Goal: Check status: Check status

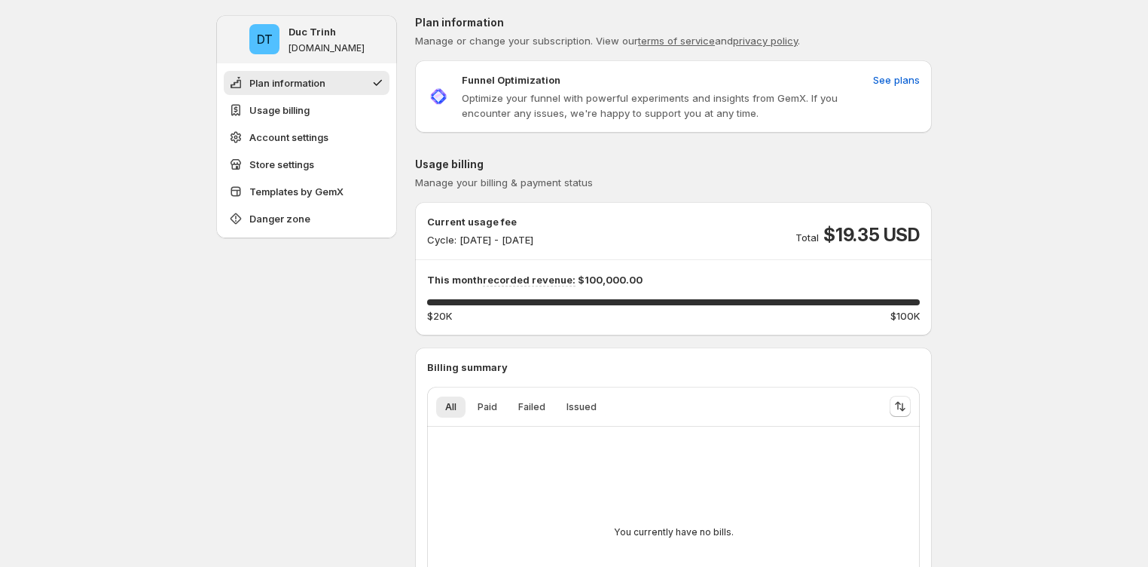
click at [469, 54] on div "Plan information Manage or change your subscription. View our terms of service …" at bounding box center [673, 74] width 517 height 118
click at [465, 38] on span "Manage or change your subscription. View our terms of service and privacy polic…" at bounding box center [607, 41] width 385 height 12
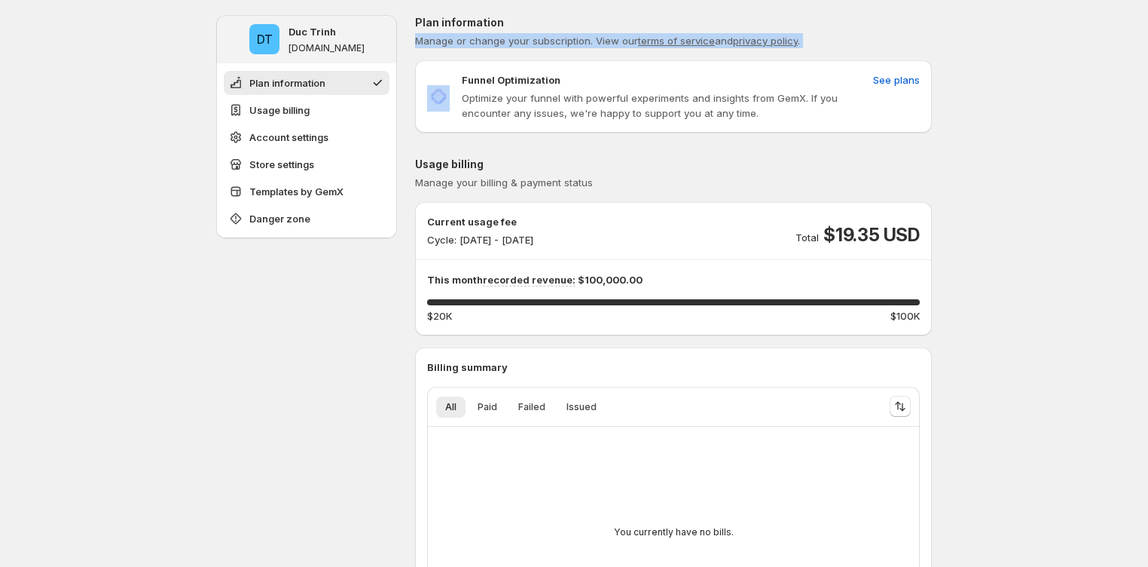
click at [465, 38] on span "Manage or change your subscription. View our terms of service and privacy polic…" at bounding box center [607, 41] width 385 height 12
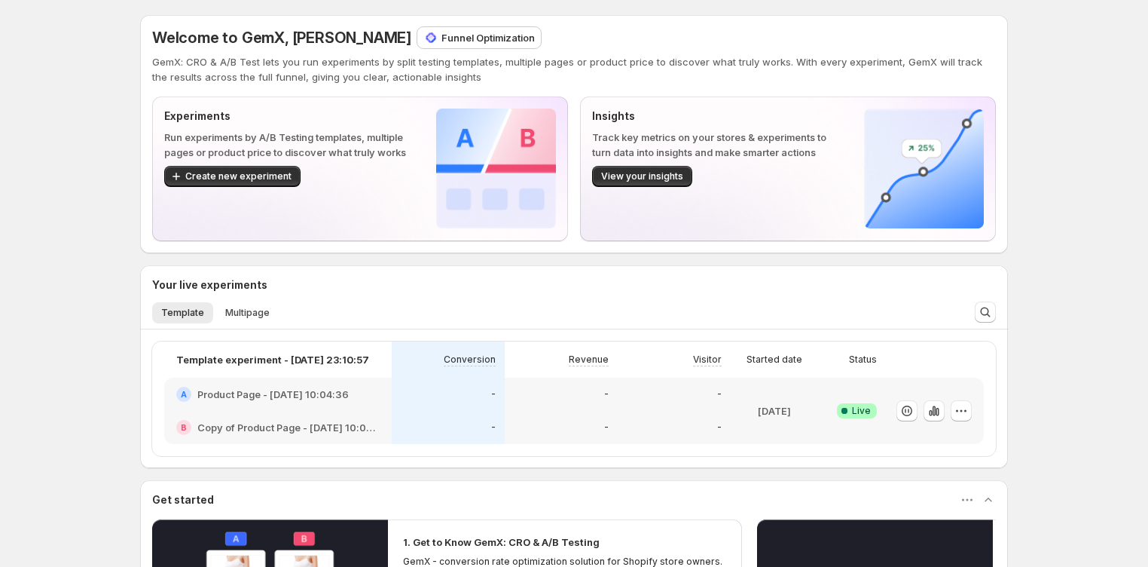
click at [442, 33] on p "Funnel Optimization" at bounding box center [488, 37] width 93 height 15
click at [330, 36] on span "Welcome to GemX, Duc Trinh" at bounding box center [281, 38] width 259 height 18
click at [551, 48] on div "Welcome to GemX, Duc Trinh Funnel Optimization GemX: CRO & A/B Test lets you ru…" at bounding box center [574, 55] width 844 height 57
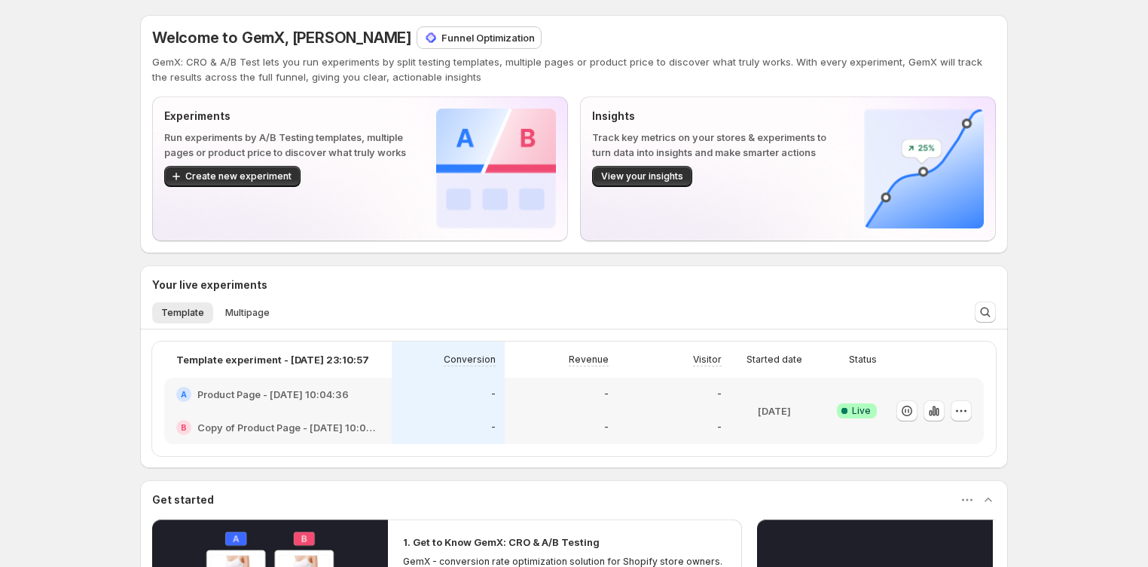
click at [424, 35] on img at bounding box center [431, 37] width 15 height 15
click at [506, 47] on div "Welcome to GemX, Duc Trinh Funnel Optimization" at bounding box center [574, 37] width 844 height 21
click at [326, 35] on span "Welcome to GemX, Duc Trinh" at bounding box center [281, 38] width 259 height 18
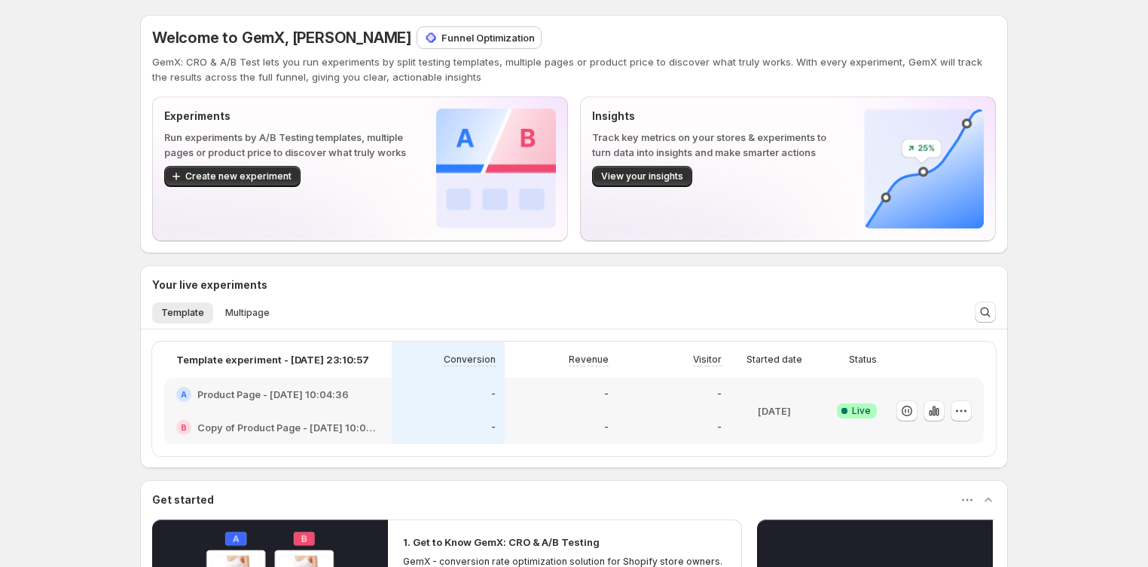
click at [369, 60] on p "GemX: CRO & A/B Test lets you run experiments by split testing templates, multi…" at bounding box center [574, 69] width 844 height 30
click at [862, 150] on div "Insights Track key metrics on your stores & experiments to turn data into insig…" at bounding box center [788, 169] width 392 height 120
click at [56, 353] on div "Welcome to GemX, Duc Trinh Funnel Optimization GemX: CRO & A/B Test lets you ru…" at bounding box center [574, 443] width 1148 height 887
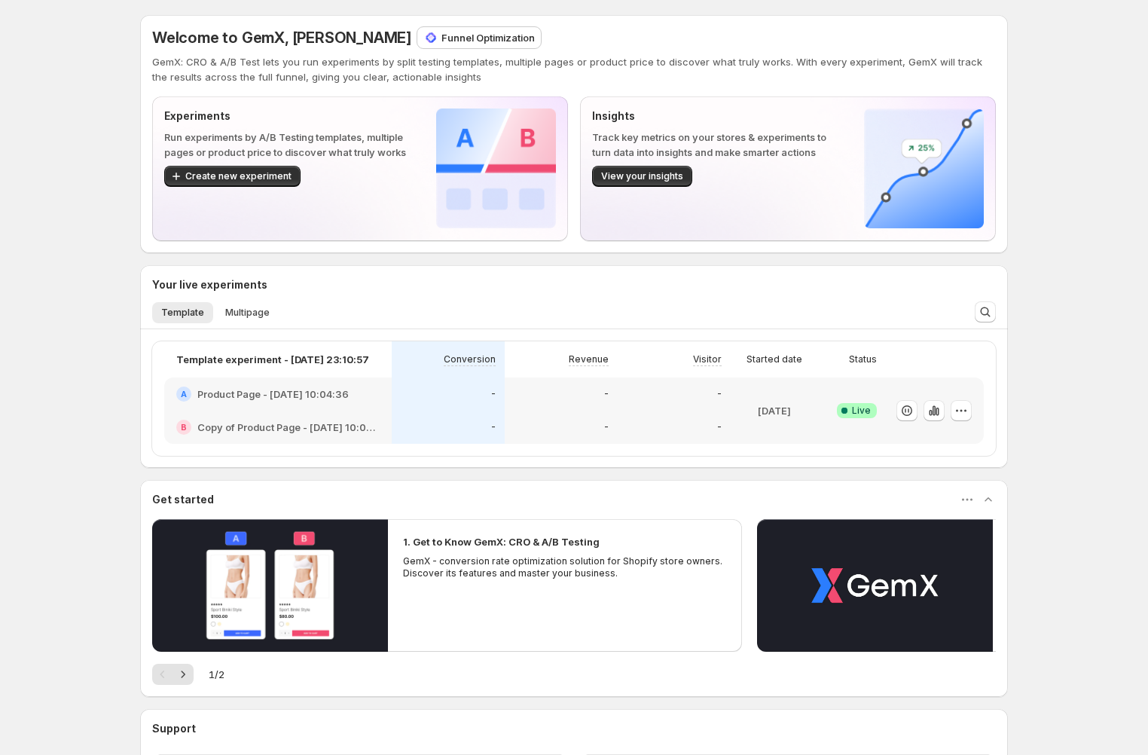
click at [1112, 524] on div "Welcome to GemX, Duc Trinh Funnel Optimization GemX: CRO & A/B Test lets you ru…" at bounding box center [574, 443] width 1148 height 887
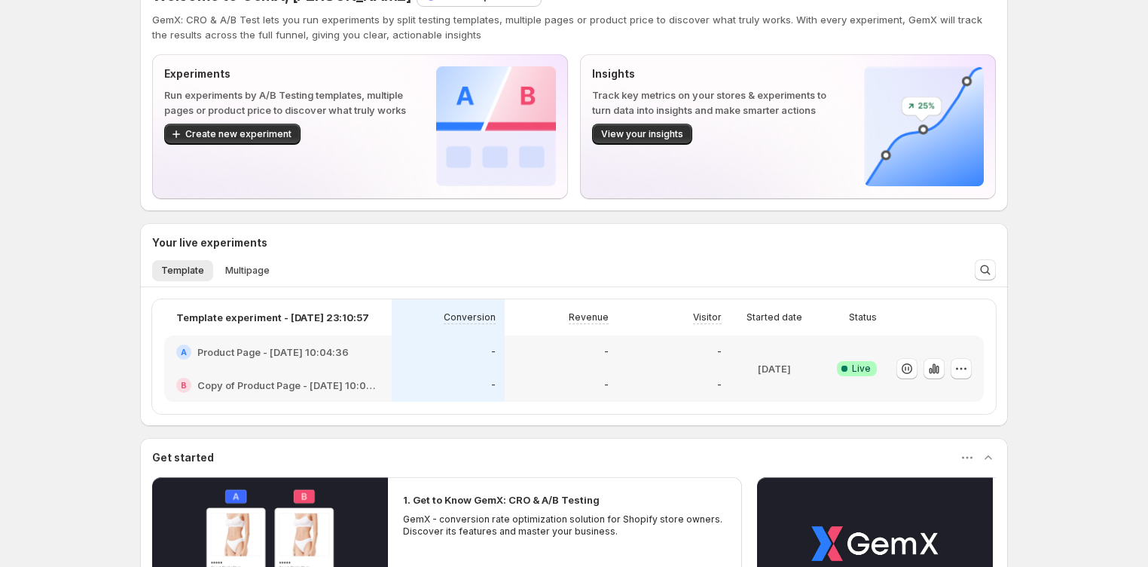
scroll to position [54, 0]
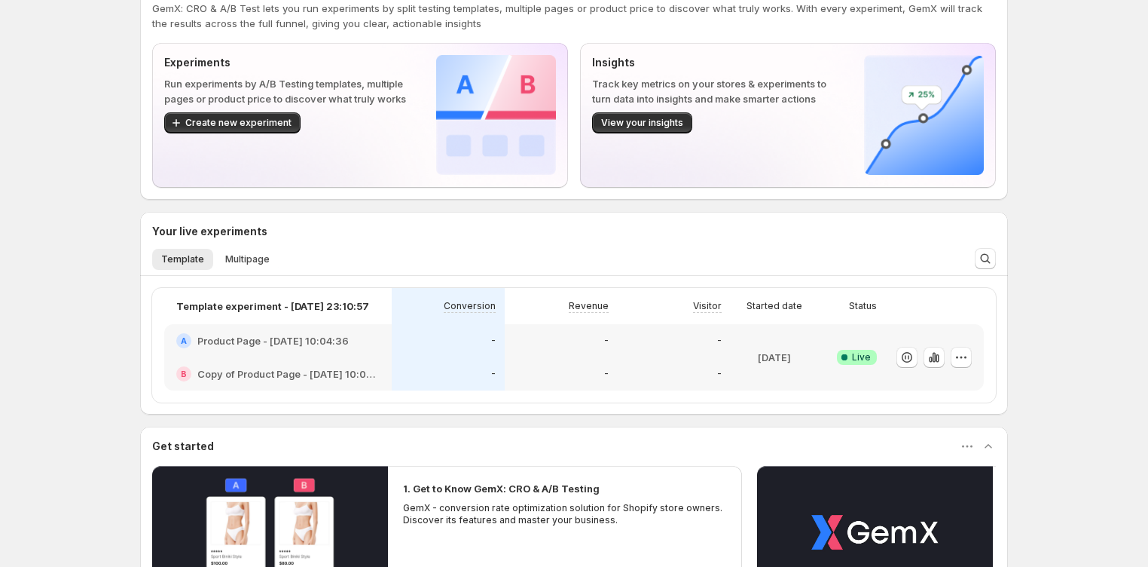
click at [274, 344] on h2 "Product Page - [DATE] 10:04:36" at bounding box center [272, 340] width 151 height 15
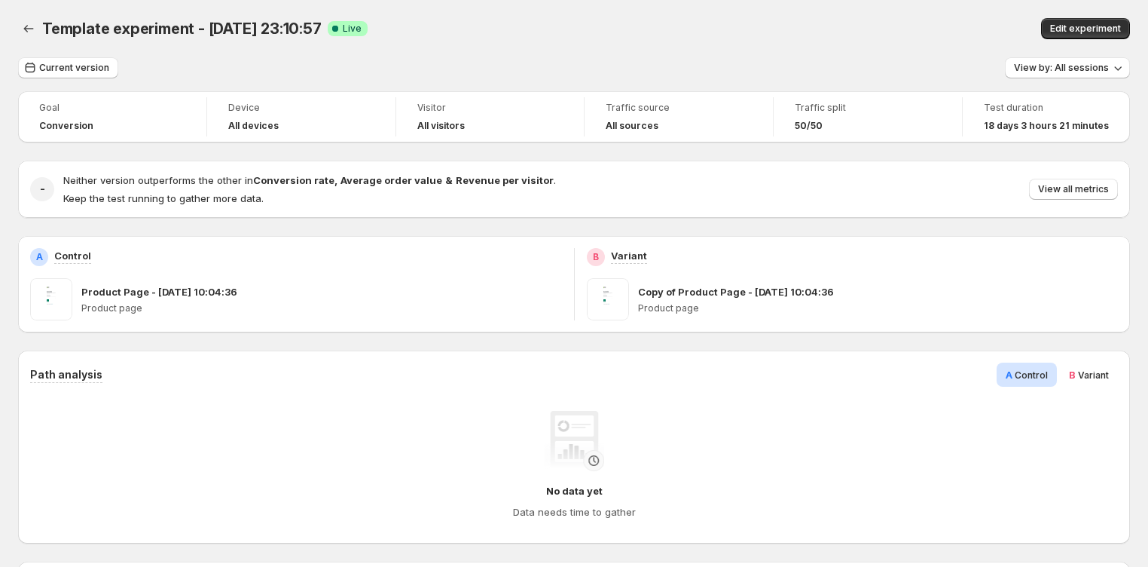
click at [1078, 23] on span "Edit experiment" at bounding box center [1085, 29] width 71 height 12
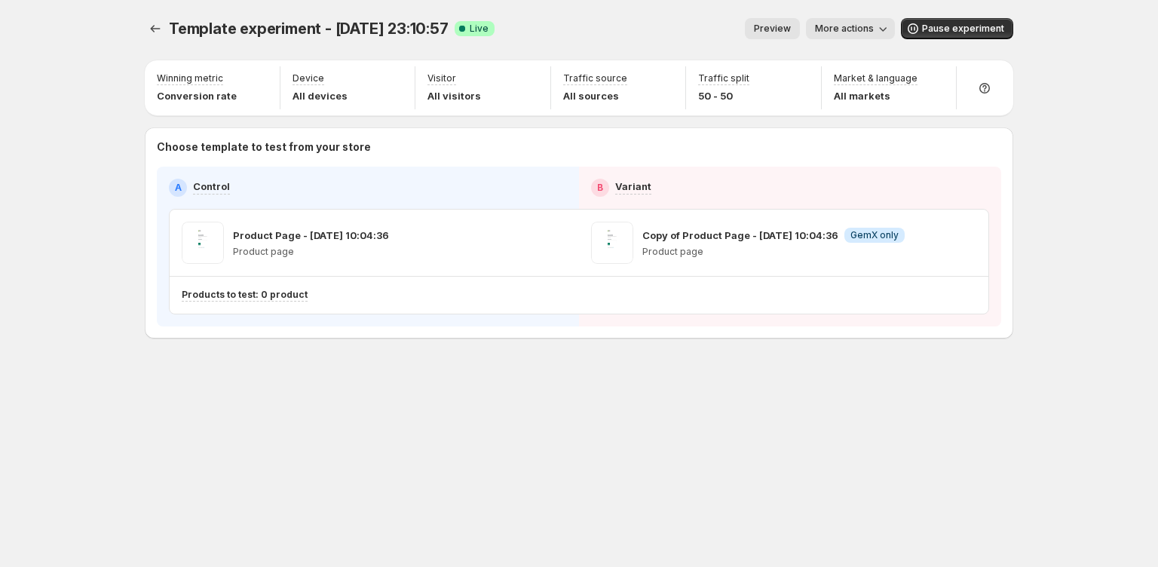
click at [687, 42] on div "Template experiment - Sep 18, 23:10:57. This page is ready Template experiment …" at bounding box center [579, 28] width 868 height 57
click at [672, 74] on div at bounding box center [668, 82] width 21 height 21
drag, startPoint x: 667, startPoint y: 77, endPoint x: 757, endPoint y: 74, distance: 90.5
click at [668, 76] on div at bounding box center [668, 82] width 21 height 21
click at [808, 74] on button "button" at bounding box center [801, 79] width 21 height 21
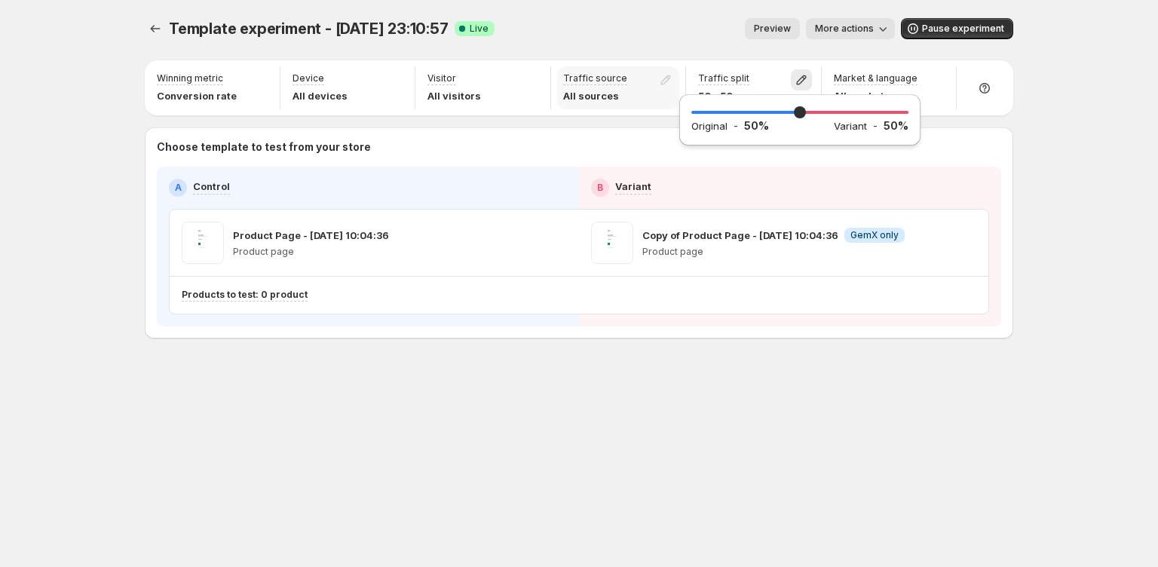
click at [637, 69] on div "Traffic source All sources" at bounding box center [618, 87] width 123 height 43
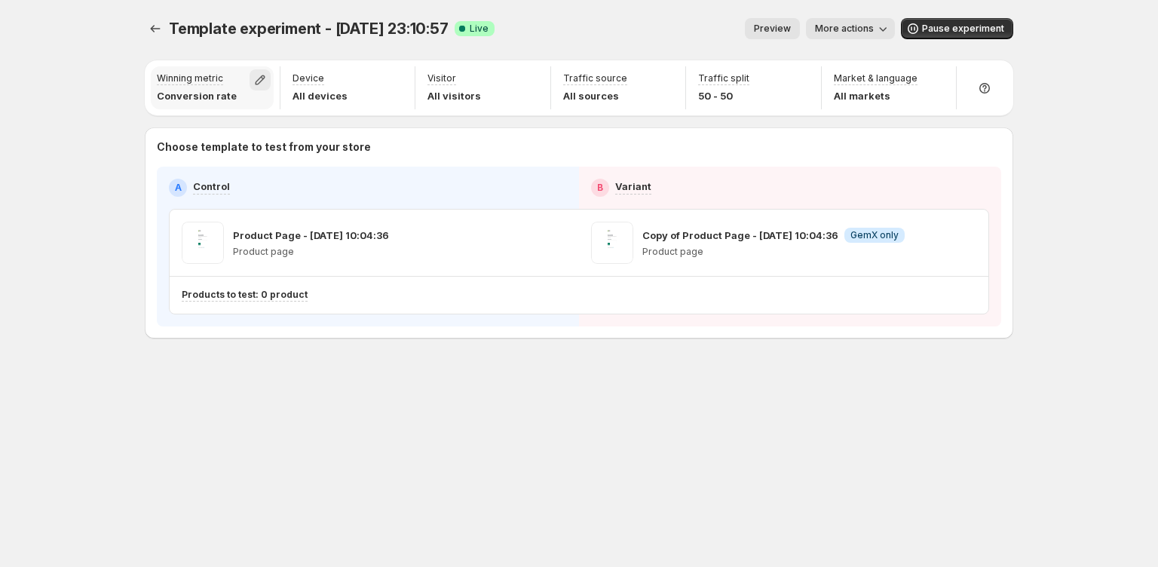
click at [254, 77] on icon "button" at bounding box center [259, 79] width 15 height 15
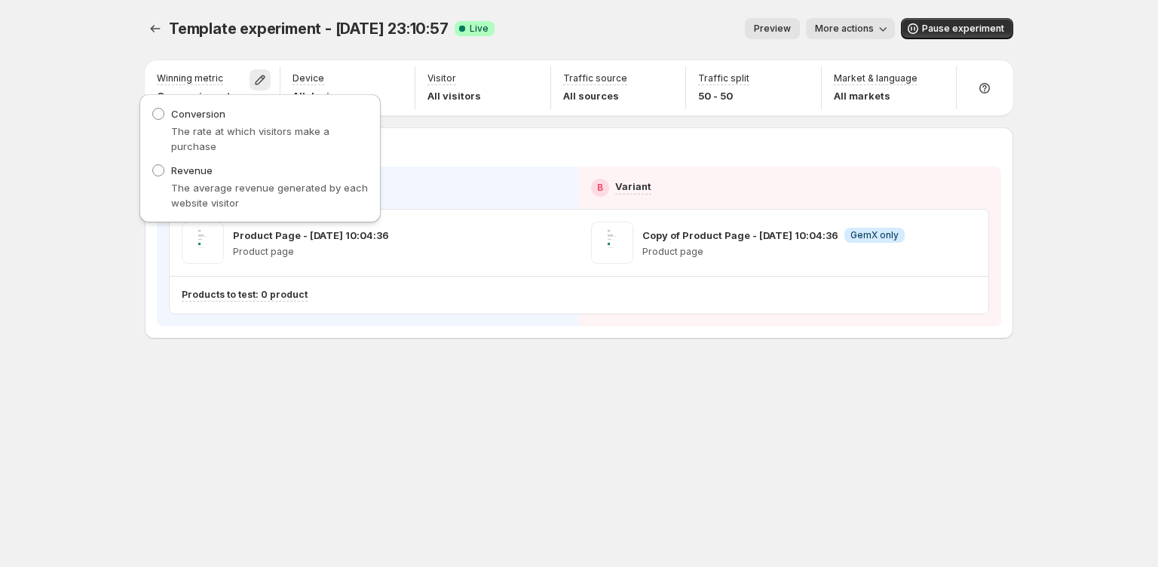
click at [643, 46] on div "Template experiment - Sep 18, 23:10:57. This page is ready Template experiment …" at bounding box center [579, 28] width 868 height 57
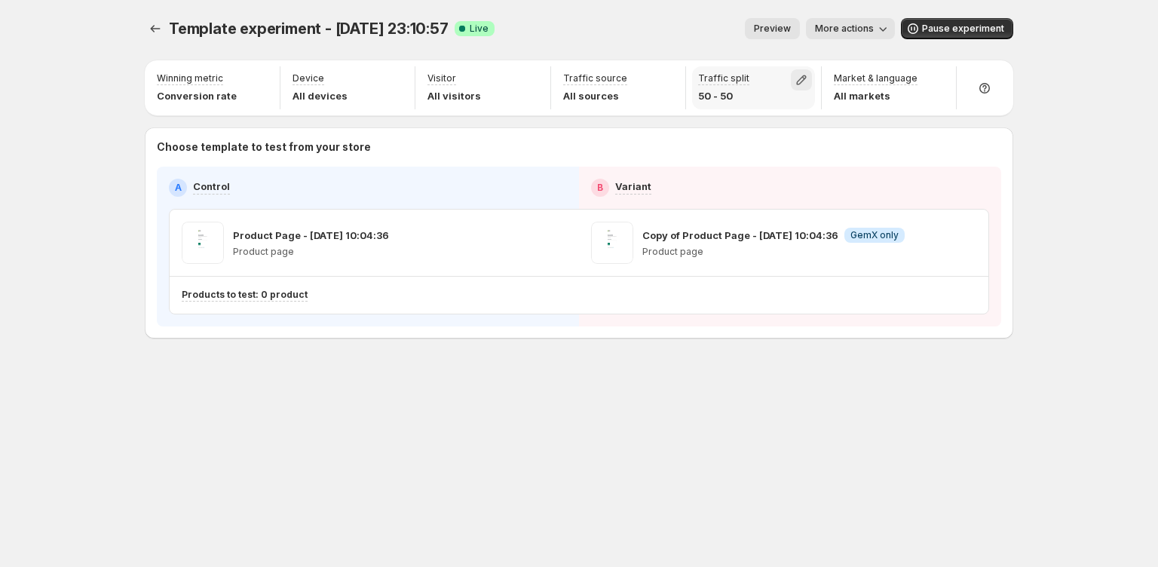
click at [795, 81] on icon "button" at bounding box center [801, 79] width 15 height 15
click at [798, 78] on icon "button" at bounding box center [801, 80] width 10 height 10
click at [935, 83] on div at bounding box center [938, 82] width 21 height 21
click at [794, 78] on icon "button" at bounding box center [801, 79] width 15 height 15
click at [796, 78] on icon "button" at bounding box center [801, 79] width 15 height 15
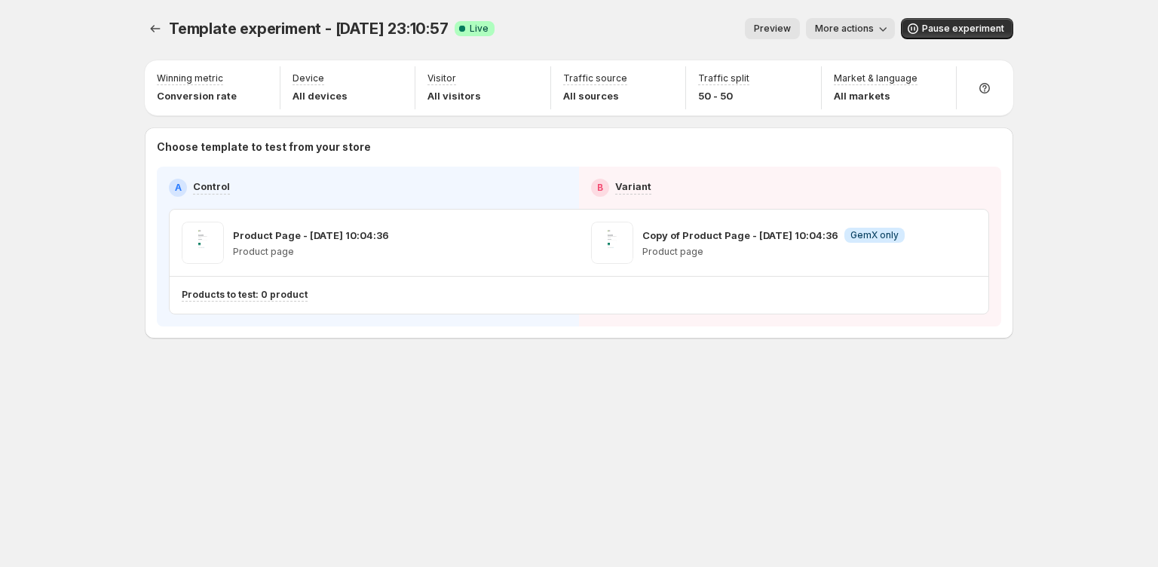
drag, startPoint x: 1059, startPoint y: 194, endPoint x: 891, endPoint y: 224, distance: 170.7
click at [1058, 193] on div "Template experiment - Sep 18, 23:10:57. This page is ready Template experiment …" at bounding box center [579, 283] width 1158 height 567
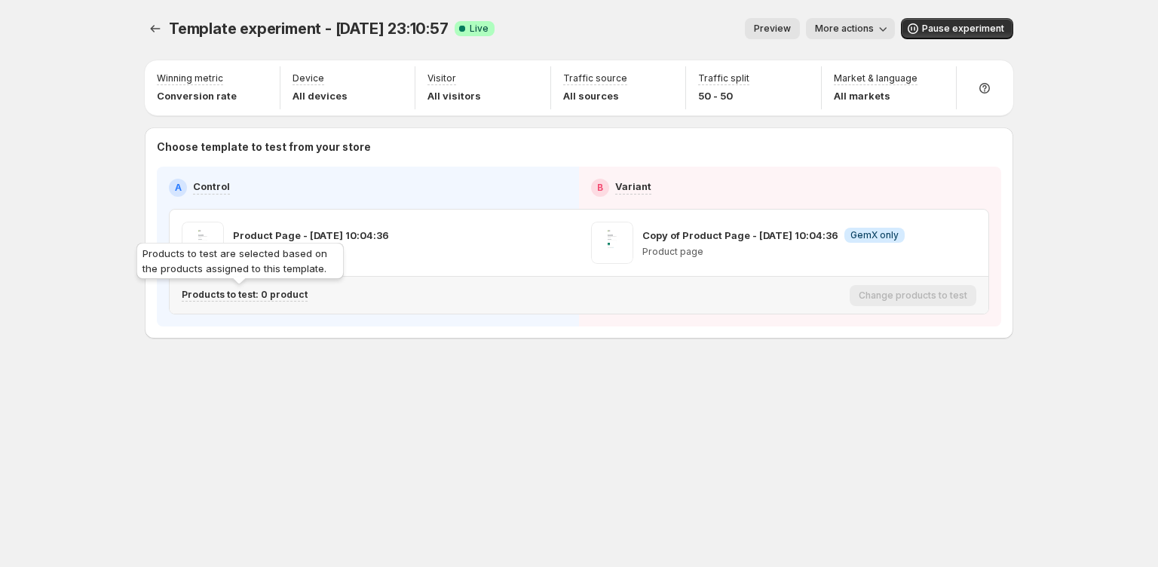
click at [268, 292] on p "Products to test: 0 product" at bounding box center [245, 295] width 126 height 12
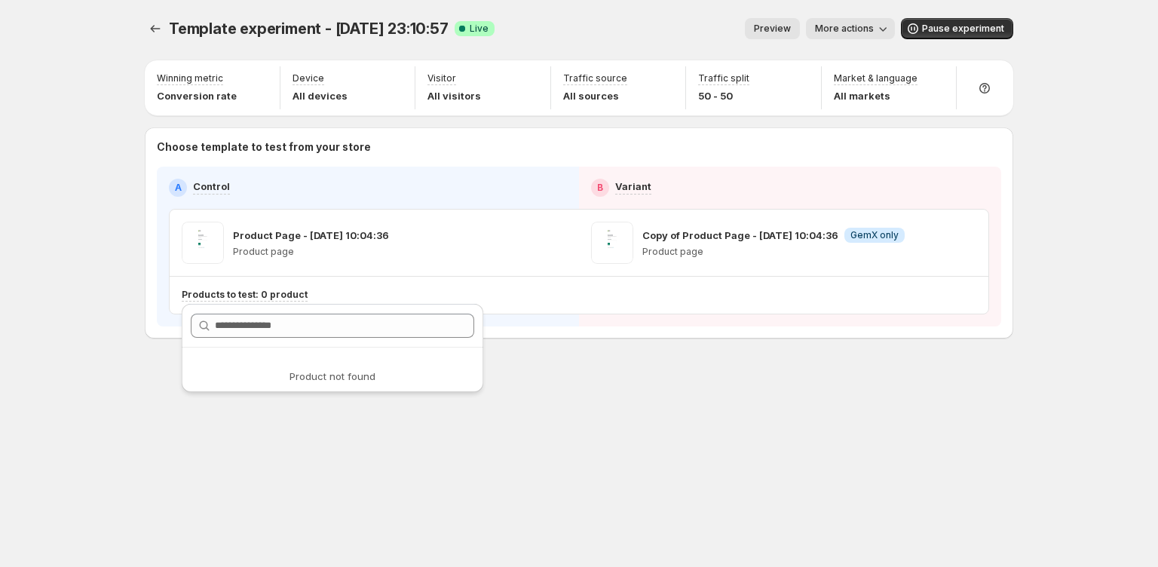
drag, startPoint x: 623, startPoint y: 320, endPoint x: 485, endPoint y: 271, distance: 147.3
click at [622, 320] on div "A Control B Variant Product Page - Sep 19, 10:04:36 Product page Copy of Produc…" at bounding box center [579, 247] width 844 height 160
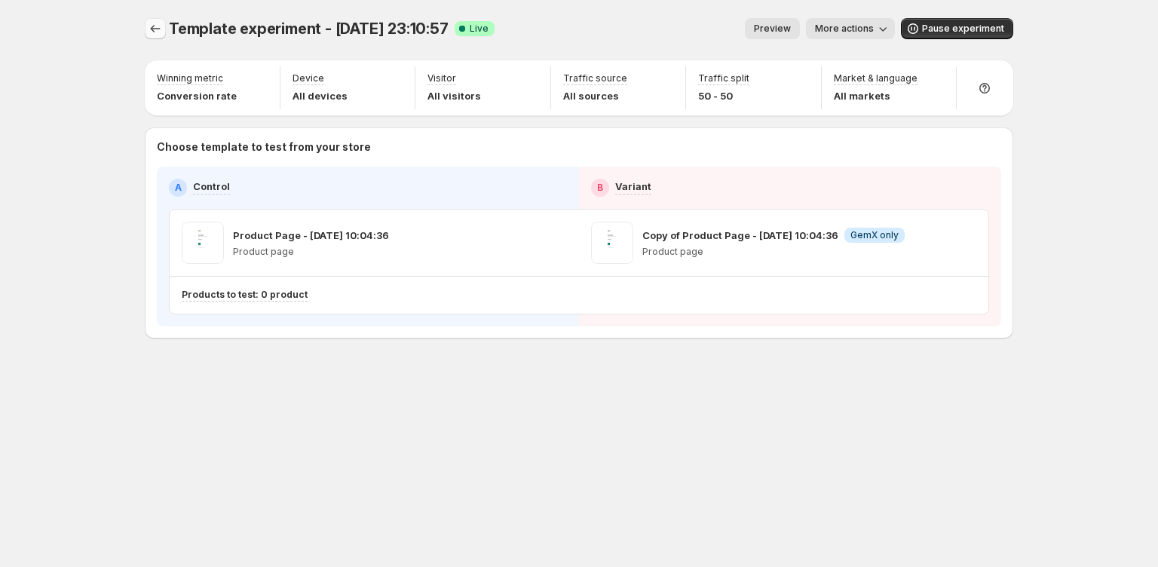
click at [158, 28] on icon "Experiments" at bounding box center [155, 28] width 15 height 15
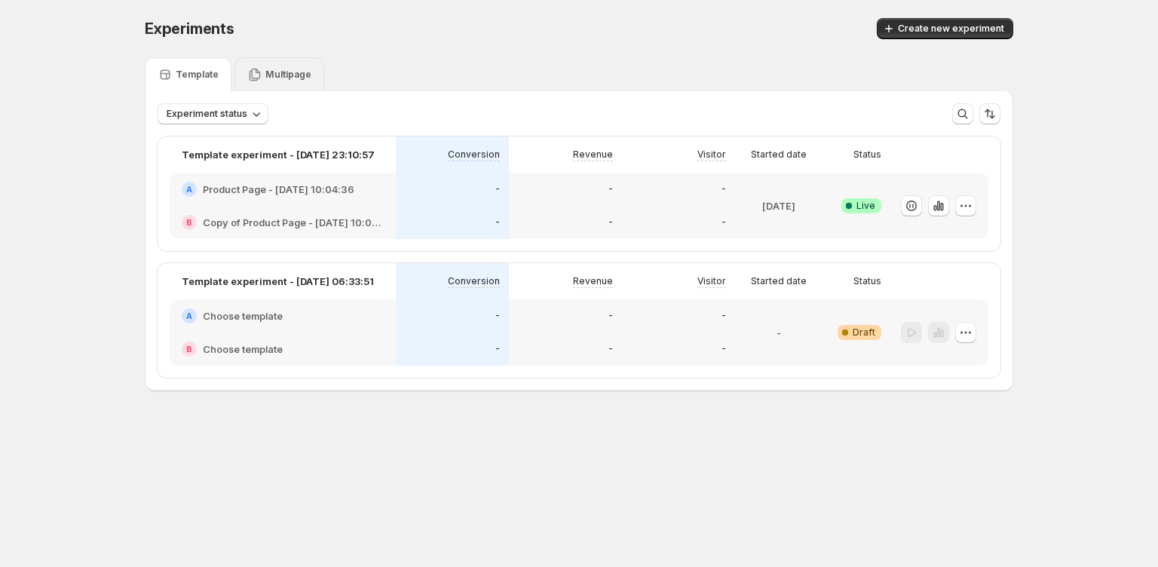
click at [258, 72] on div "Multipage" at bounding box center [279, 74] width 64 height 15
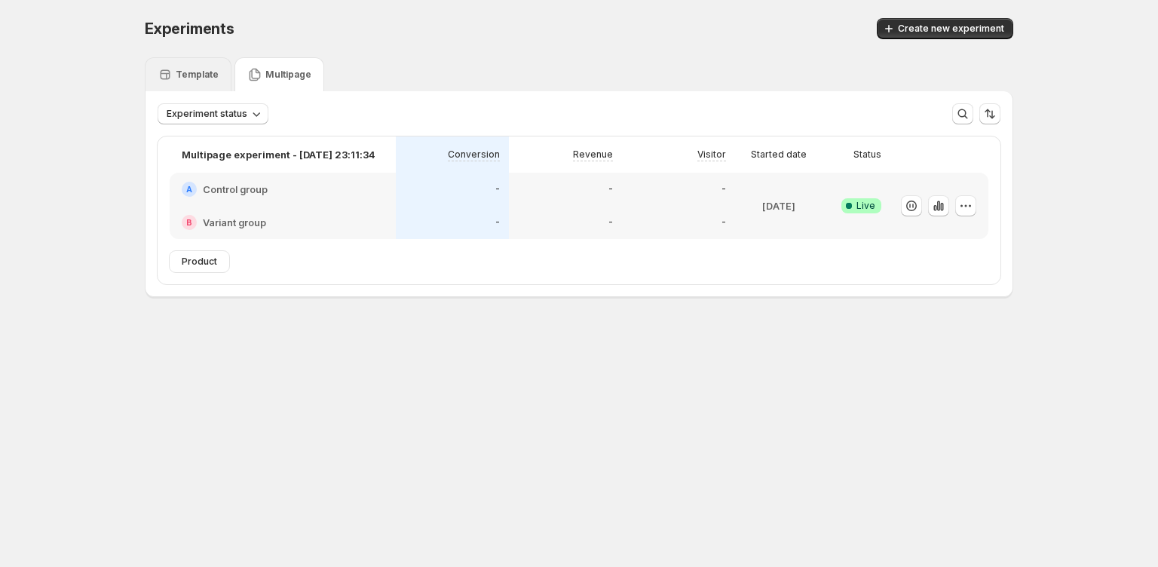
click at [185, 78] on p "Template" at bounding box center [197, 75] width 43 height 12
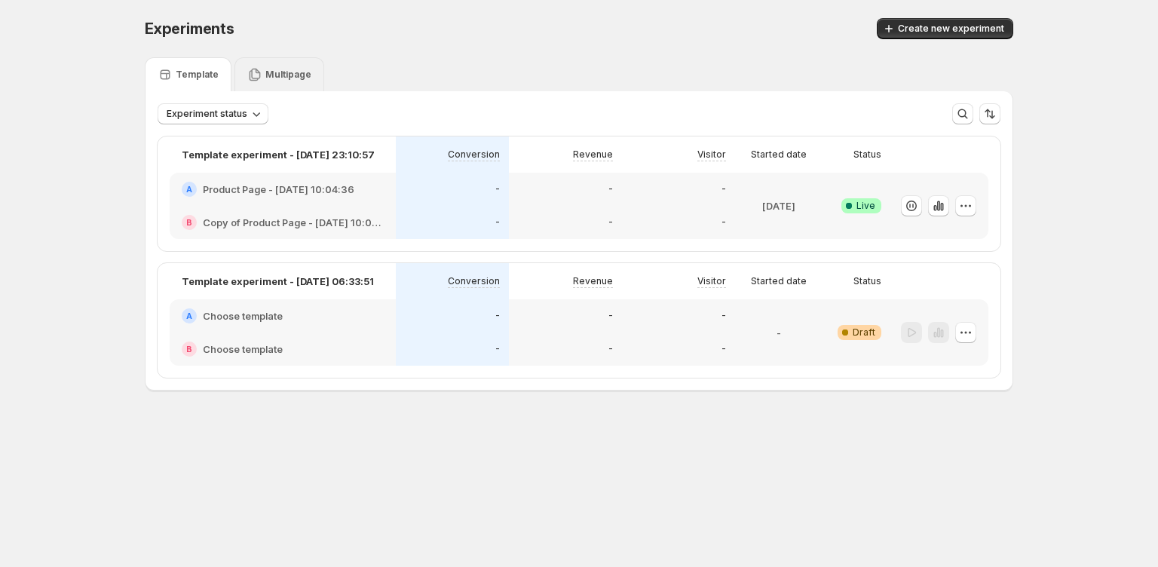
click at [265, 78] on p "Multipage" at bounding box center [288, 75] width 46 height 12
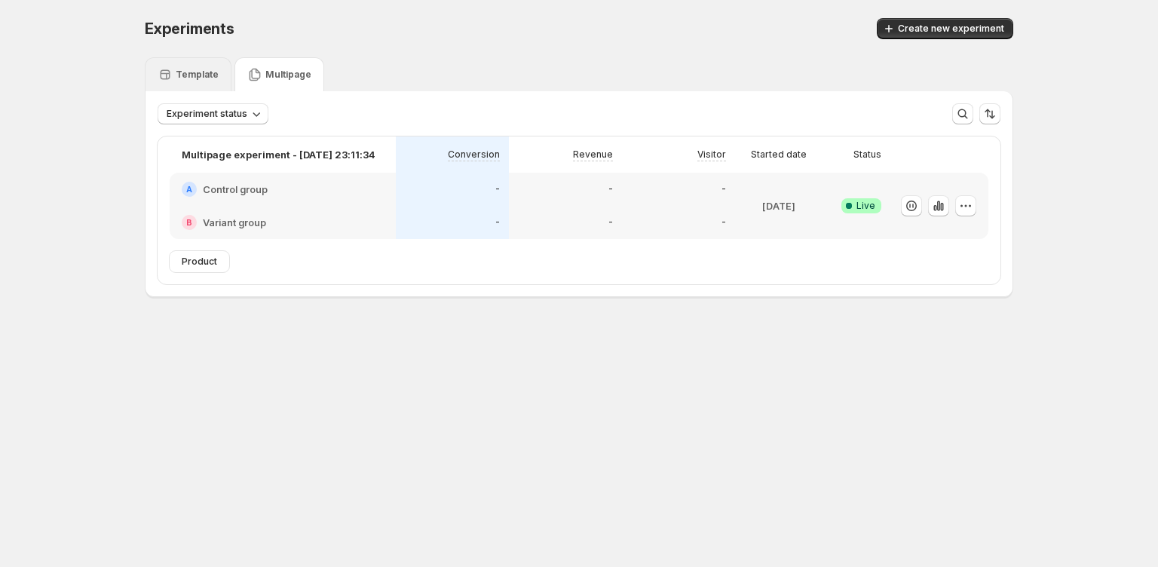
click at [194, 73] on p "Template" at bounding box center [197, 75] width 43 height 12
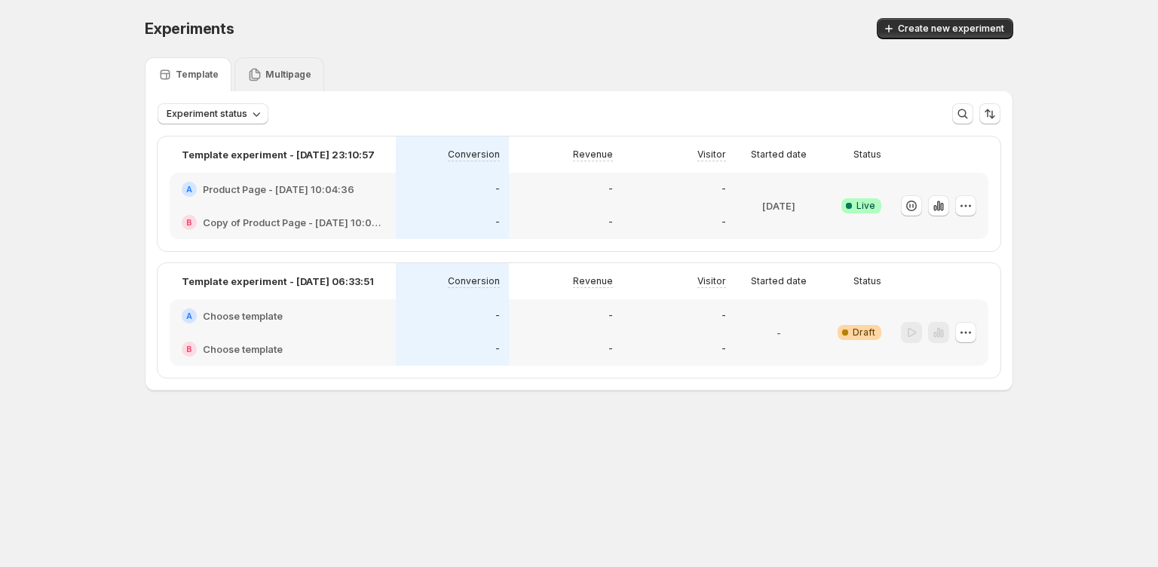
drag, startPoint x: 320, startPoint y: 78, endPoint x: 352, endPoint y: 81, distance: 32.6
click at [320, 78] on div "Template Multipage" at bounding box center [579, 74] width 868 height 34
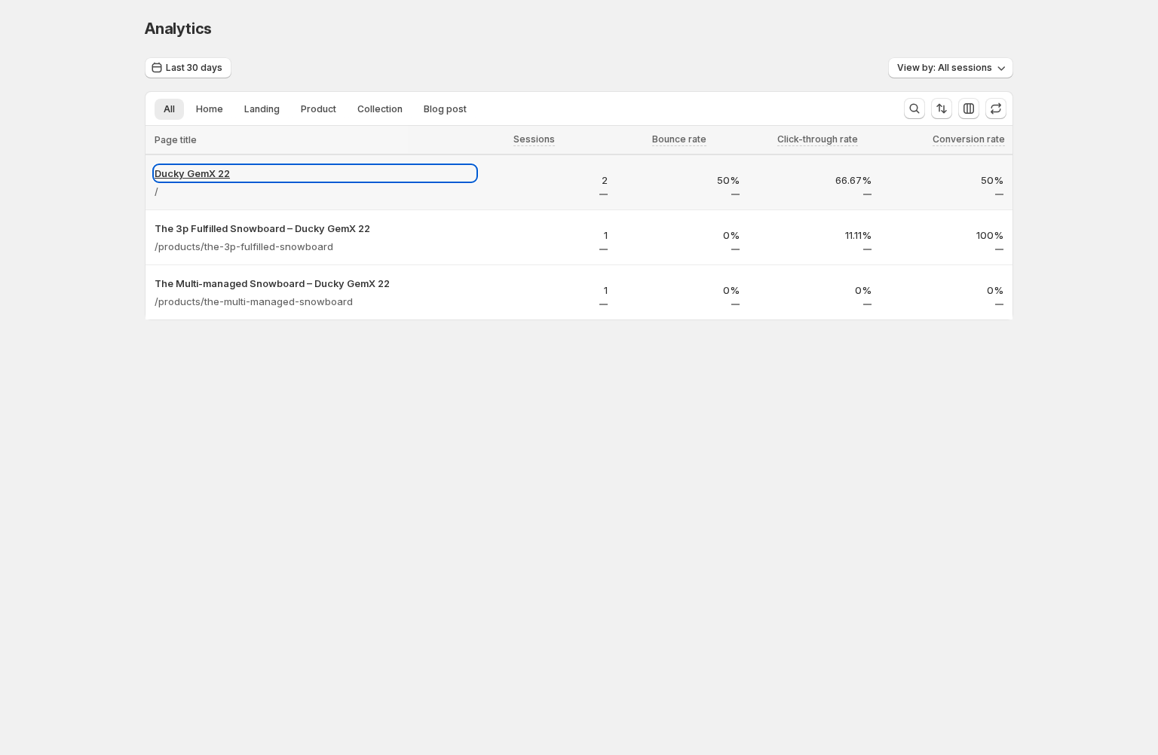
click at [224, 171] on p "Ducky GemX 22" at bounding box center [314, 173] width 321 height 15
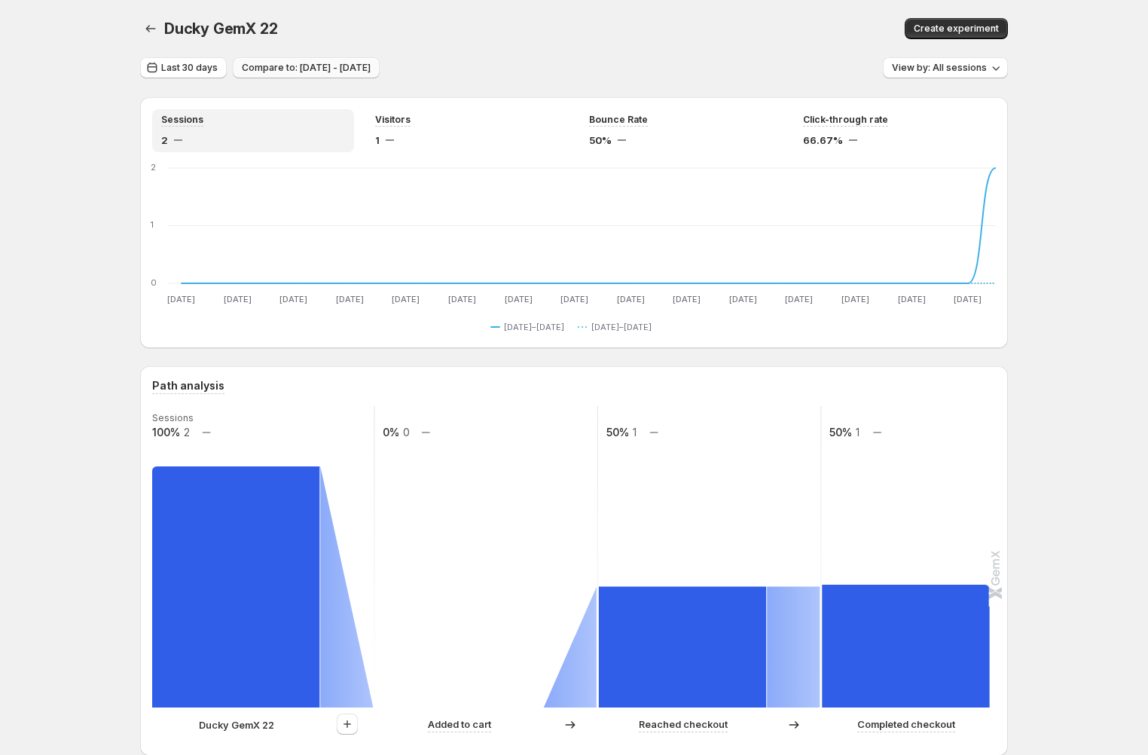
click at [332, 74] on button "Compare to: Aug 09, 2025 - Sep 07, 2025" at bounding box center [306, 67] width 147 height 21
click at [209, 69] on span "Last 30 days" at bounding box center [189, 68] width 57 height 12
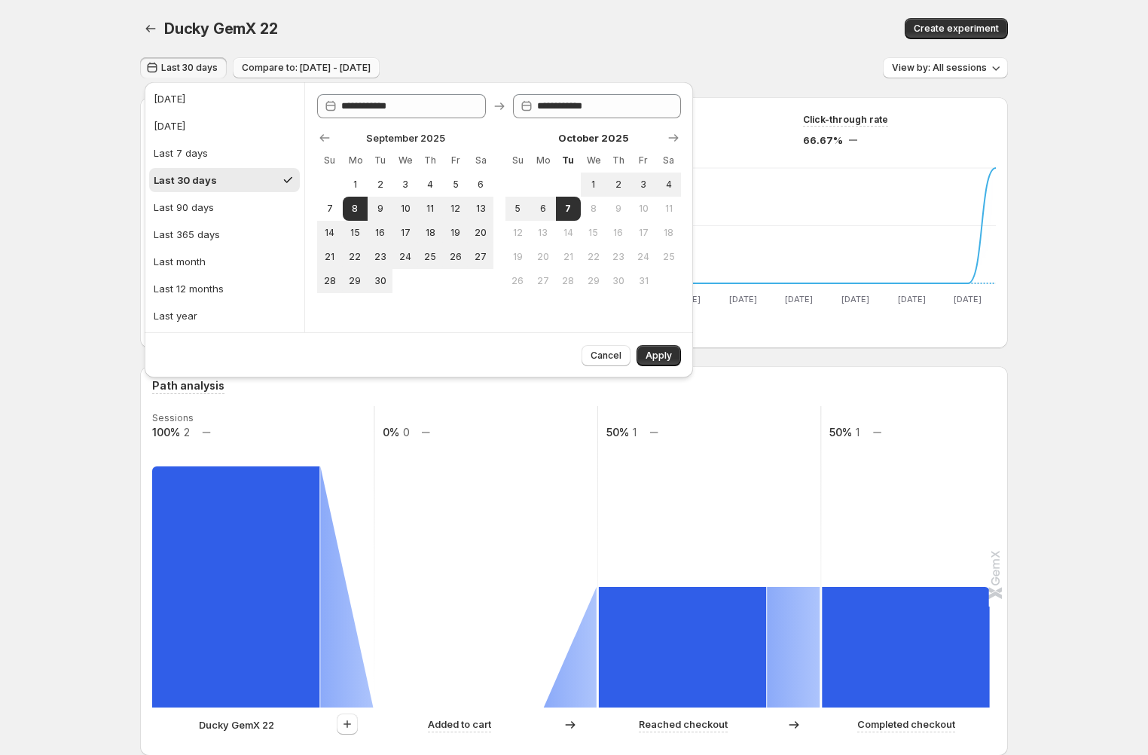
click at [298, 72] on span "Compare to: Aug 09, 2025 - Sep 07, 2025" at bounding box center [306, 68] width 129 height 12
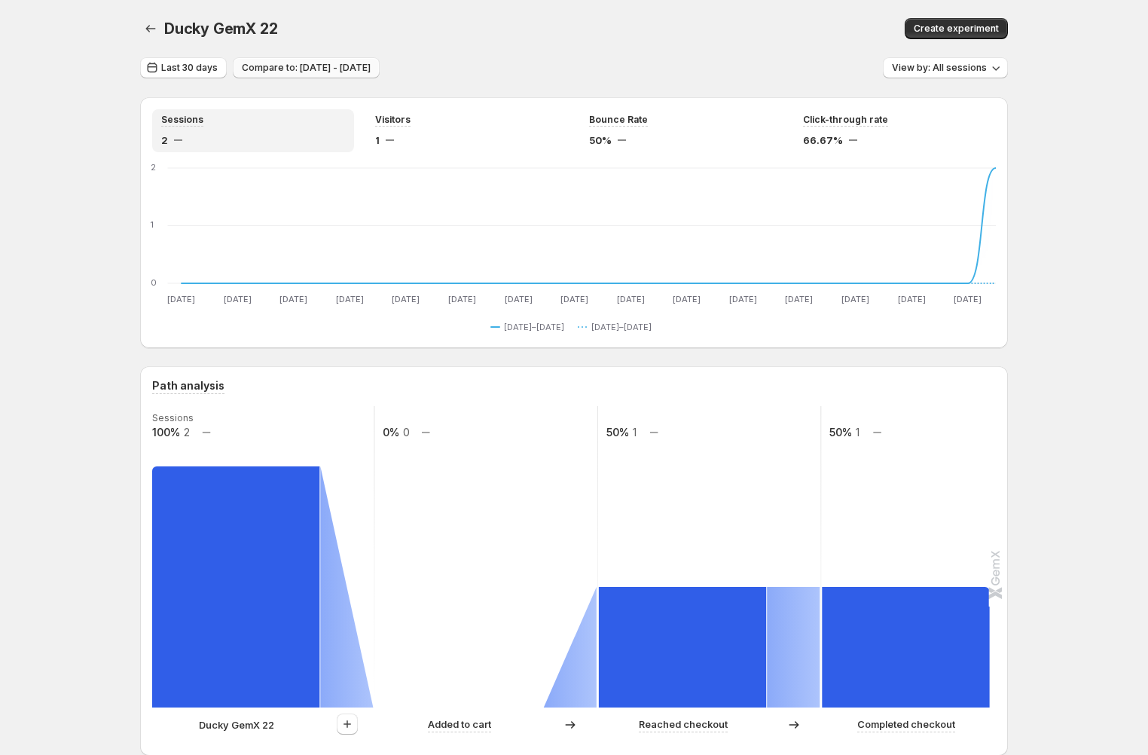
click at [298, 72] on span "Compare to: Aug 09, 2025 - Sep 07, 2025" at bounding box center [306, 68] width 129 height 12
click at [190, 69] on span "Last 30 days" at bounding box center [189, 68] width 57 height 12
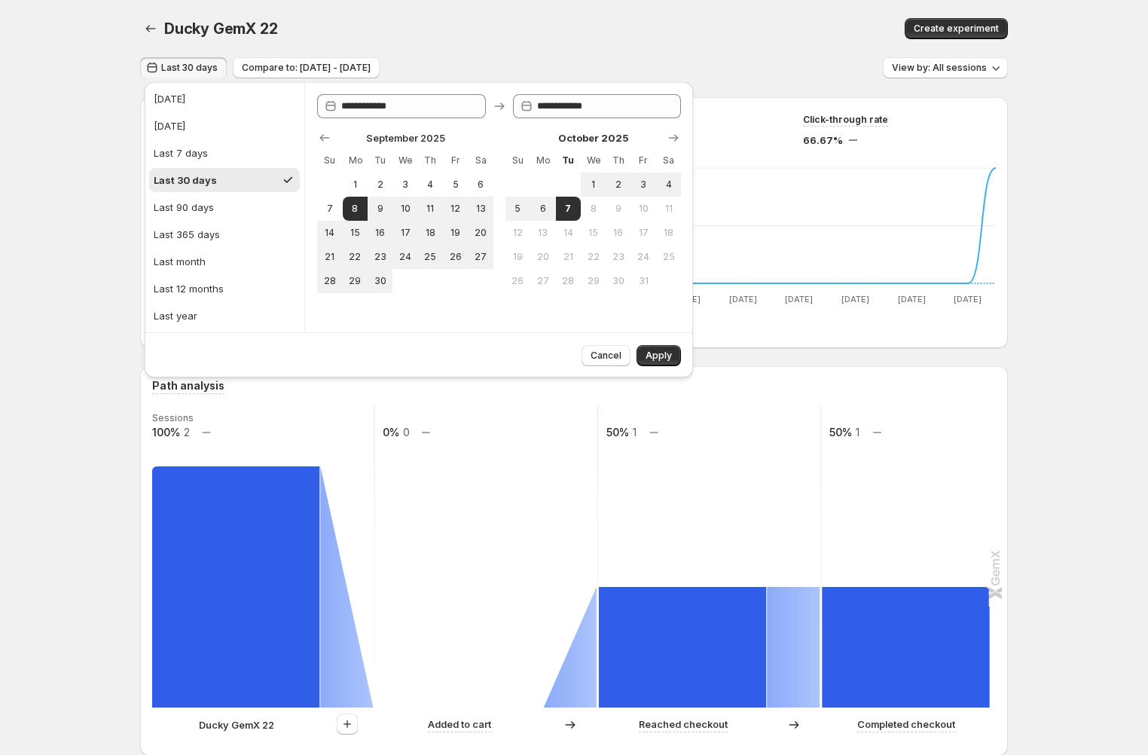
click at [195, 68] on span "Last 30 days" at bounding box center [189, 68] width 57 height 12
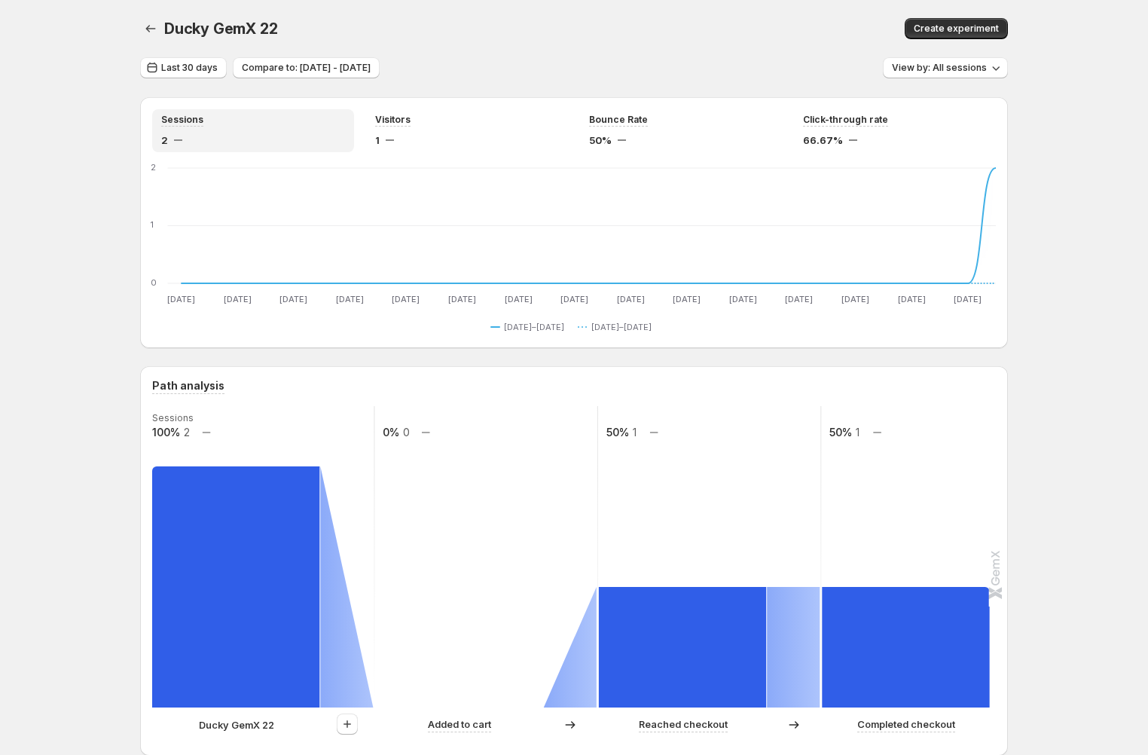
click at [149, 24] on icon "button" at bounding box center [150, 28] width 15 height 15
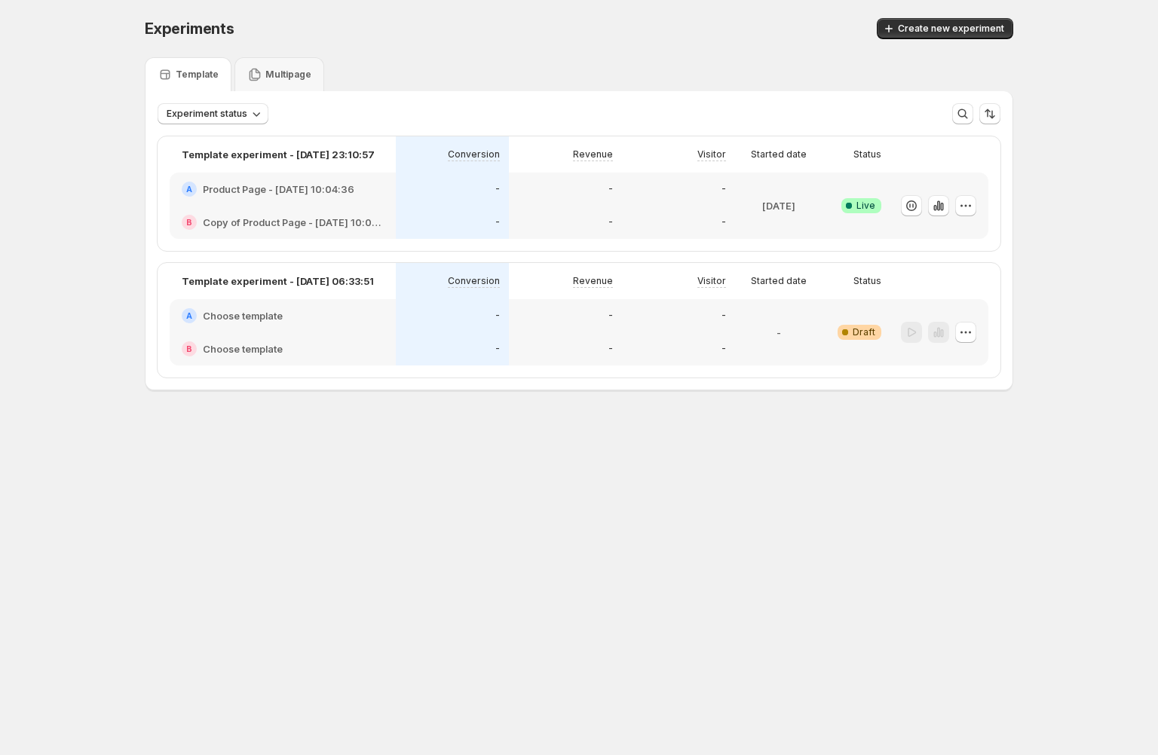
click at [268, 79] on p "Multipage" at bounding box center [288, 75] width 46 height 12
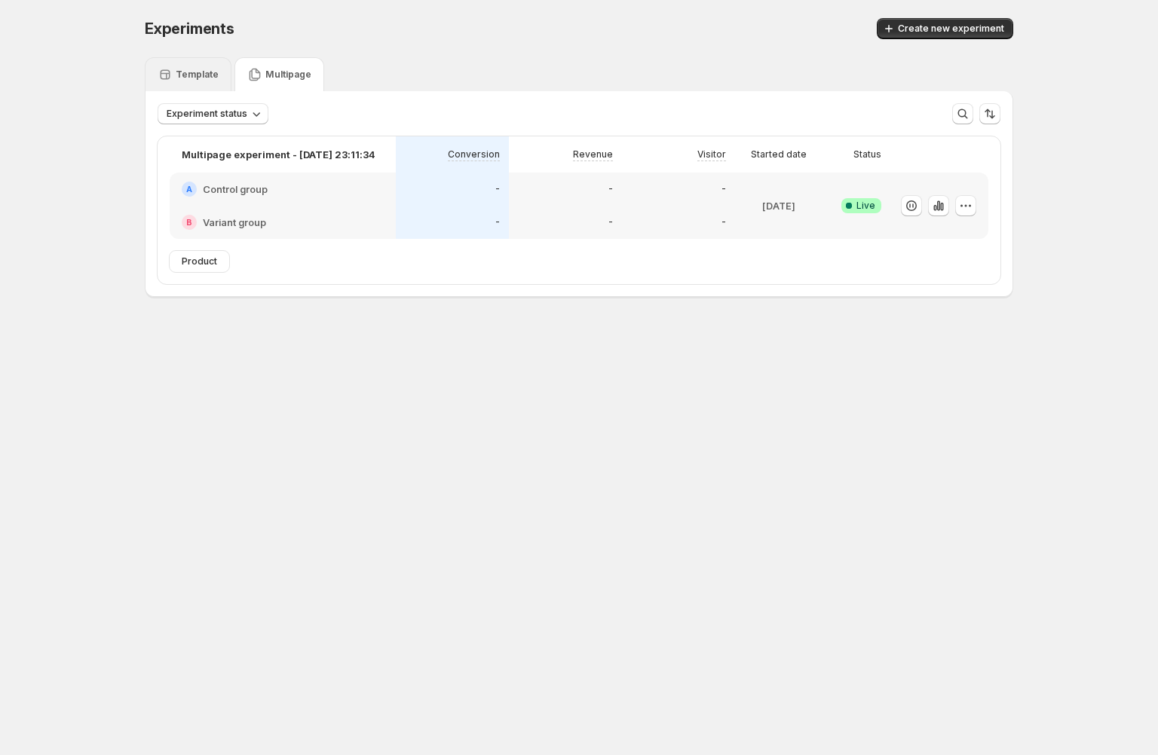
drag, startPoint x: 193, startPoint y: 81, endPoint x: 203, endPoint y: 79, distance: 9.9
click at [193, 81] on div "Template" at bounding box center [187, 74] width 61 height 15
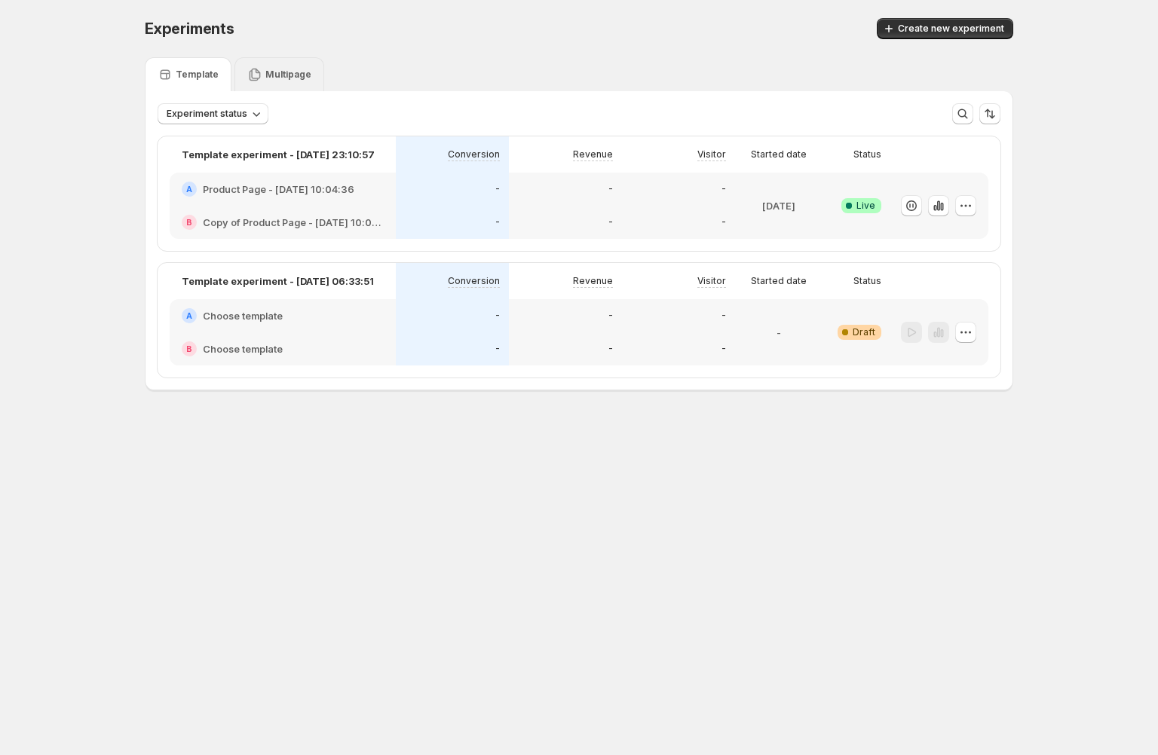
click at [269, 83] on div "Multipage" at bounding box center [279, 74] width 90 height 34
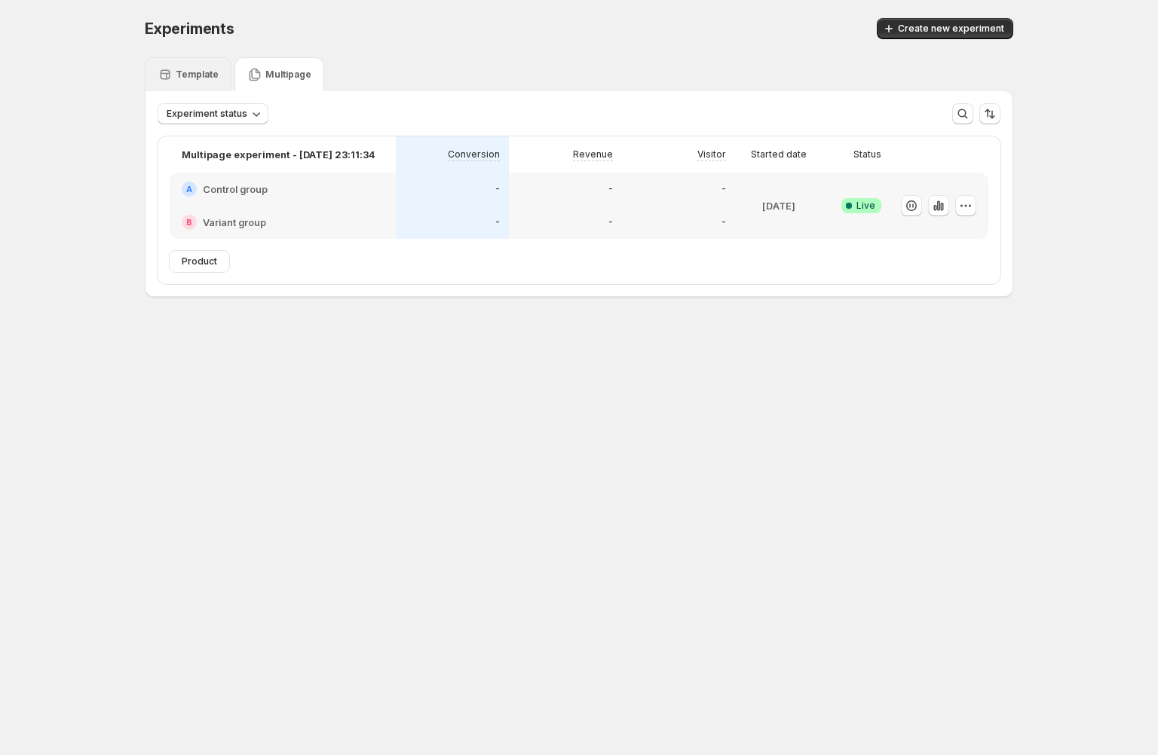
click at [193, 84] on div "Template" at bounding box center [188, 74] width 87 height 34
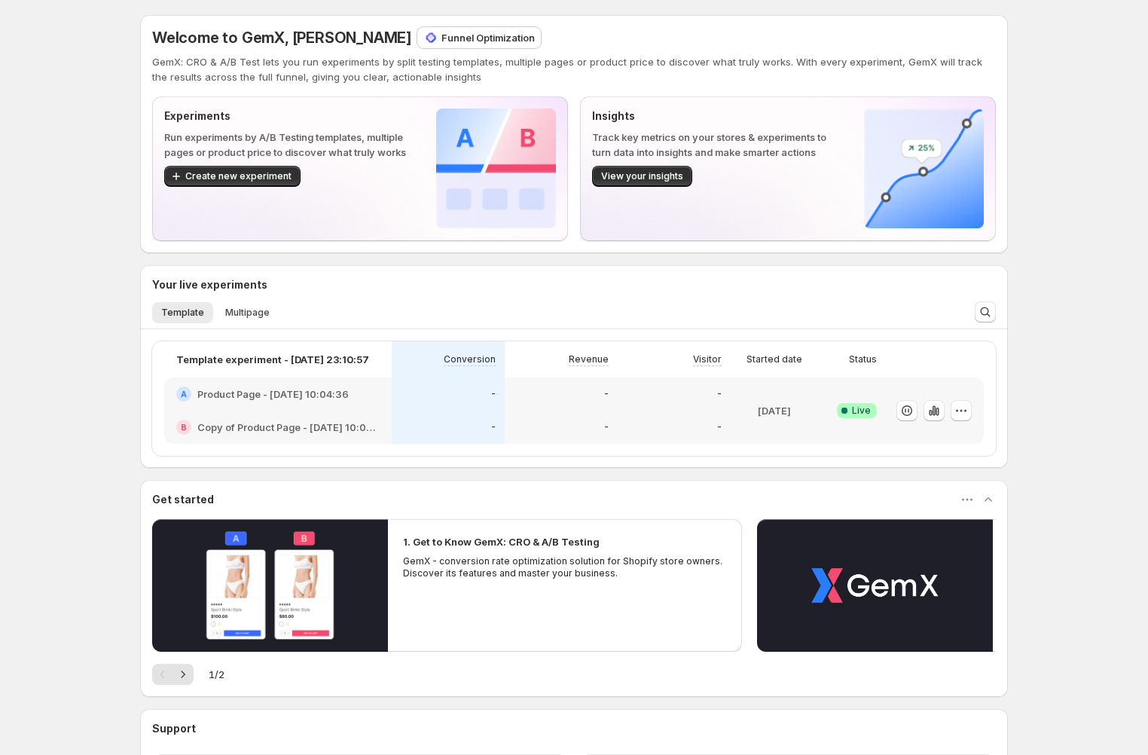
scroll to position [130, 0]
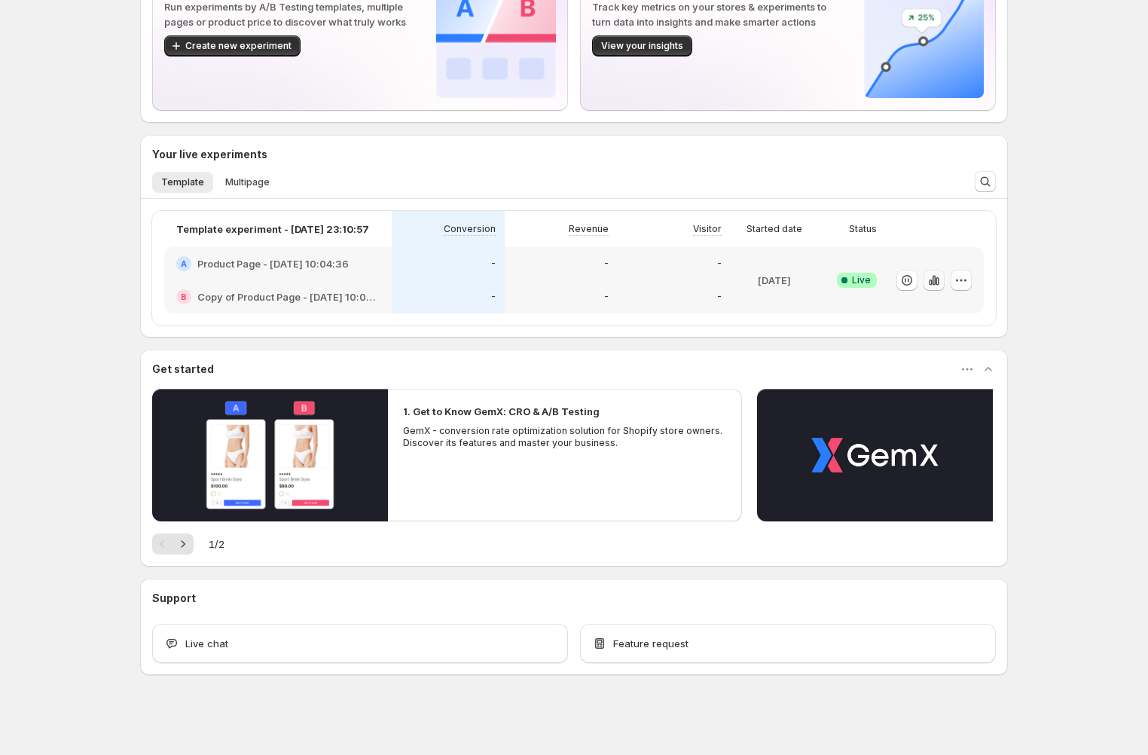
click at [942, 278] on icon "button" at bounding box center [934, 280] width 15 height 15
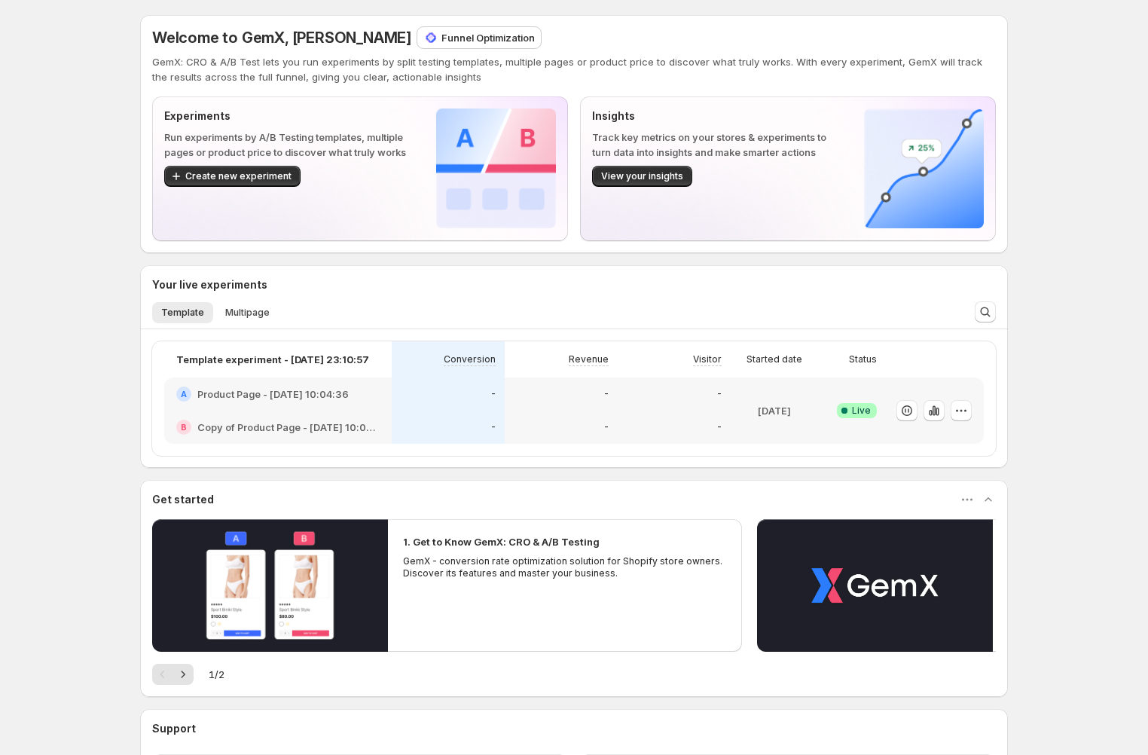
click at [757, 71] on p "GemX: CRO & A/B Test lets you run experiments by split testing templates, multi…" at bounding box center [574, 69] width 844 height 30
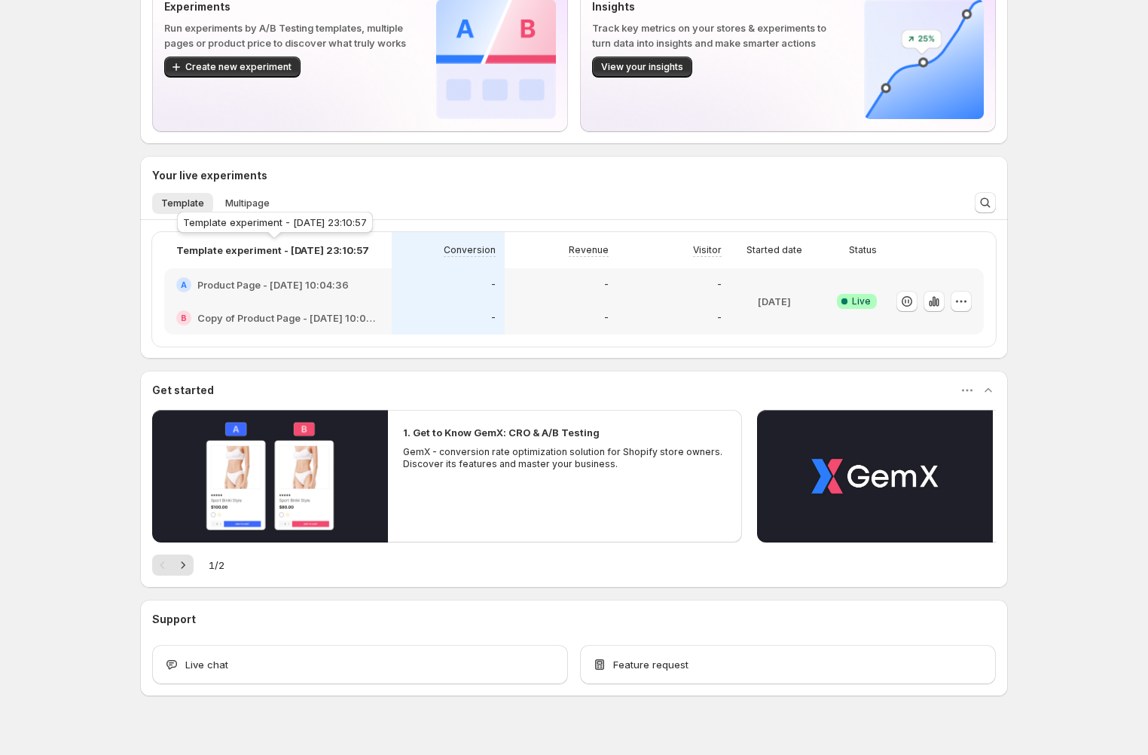
scroll to position [78, 0]
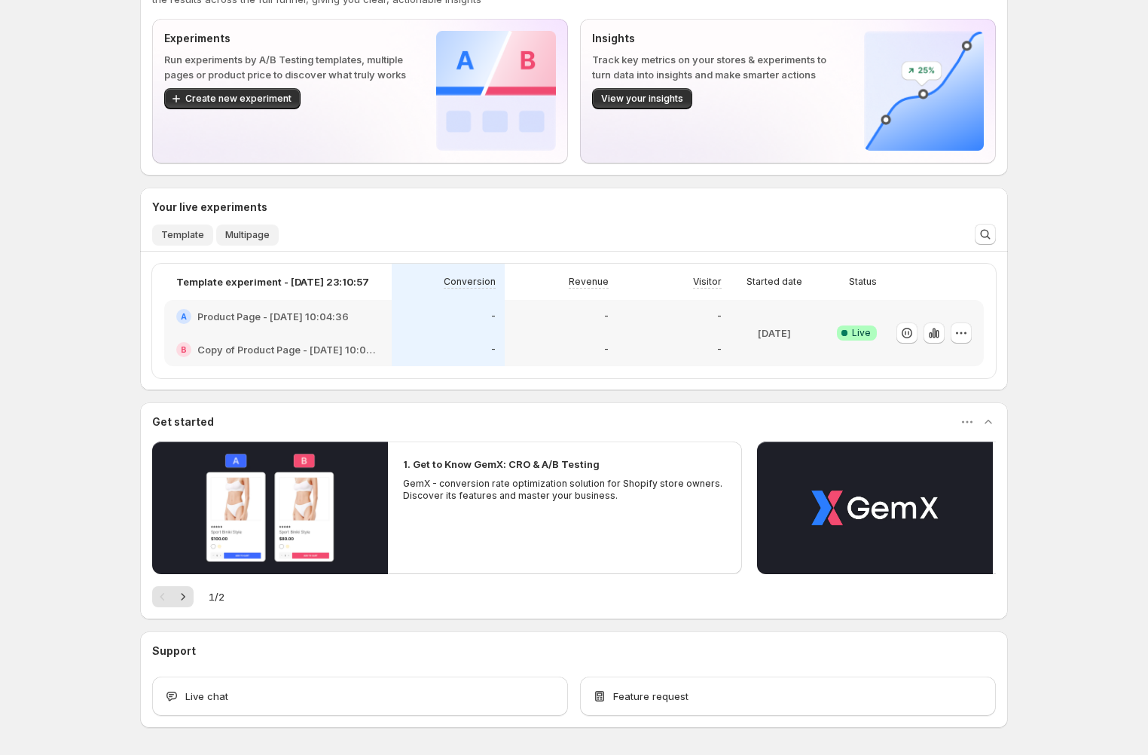
click at [237, 228] on button "Multipage" at bounding box center [247, 235] width 63 height 21
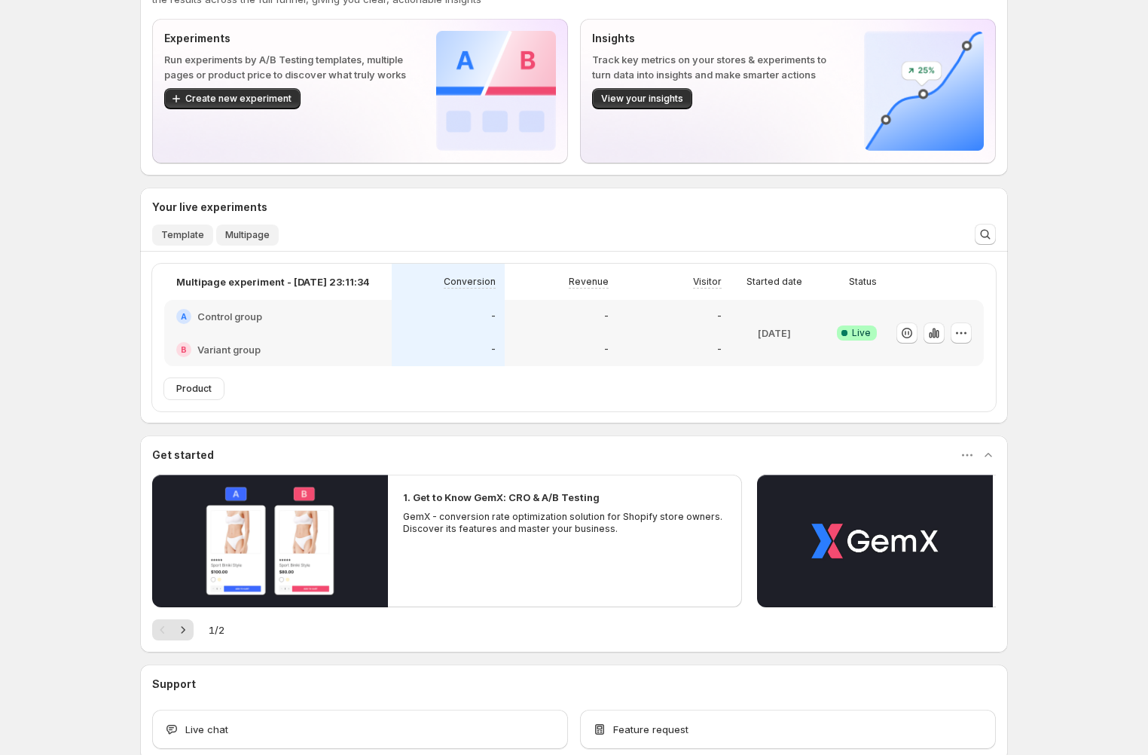
click at [181, 235] on span "Template" at bounding box center [182, 235] width 43 height 12
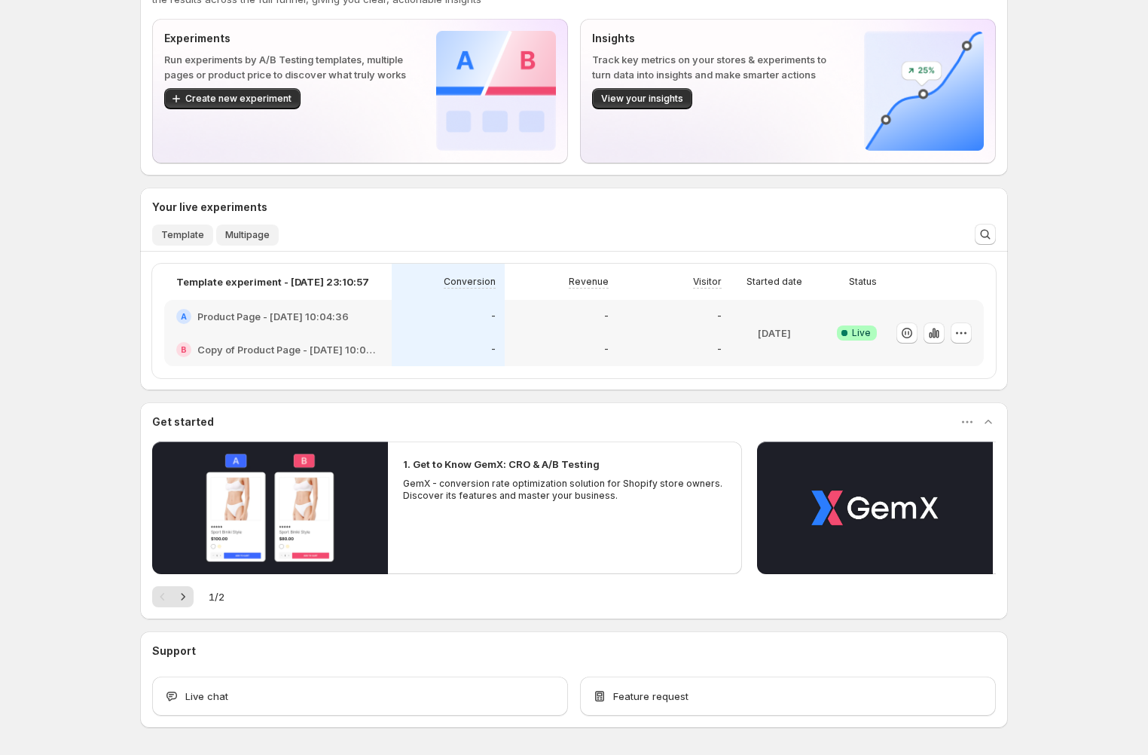
click at [238, 237] on span "Multipage" at bounding box center [247, 235] width 44 height 12
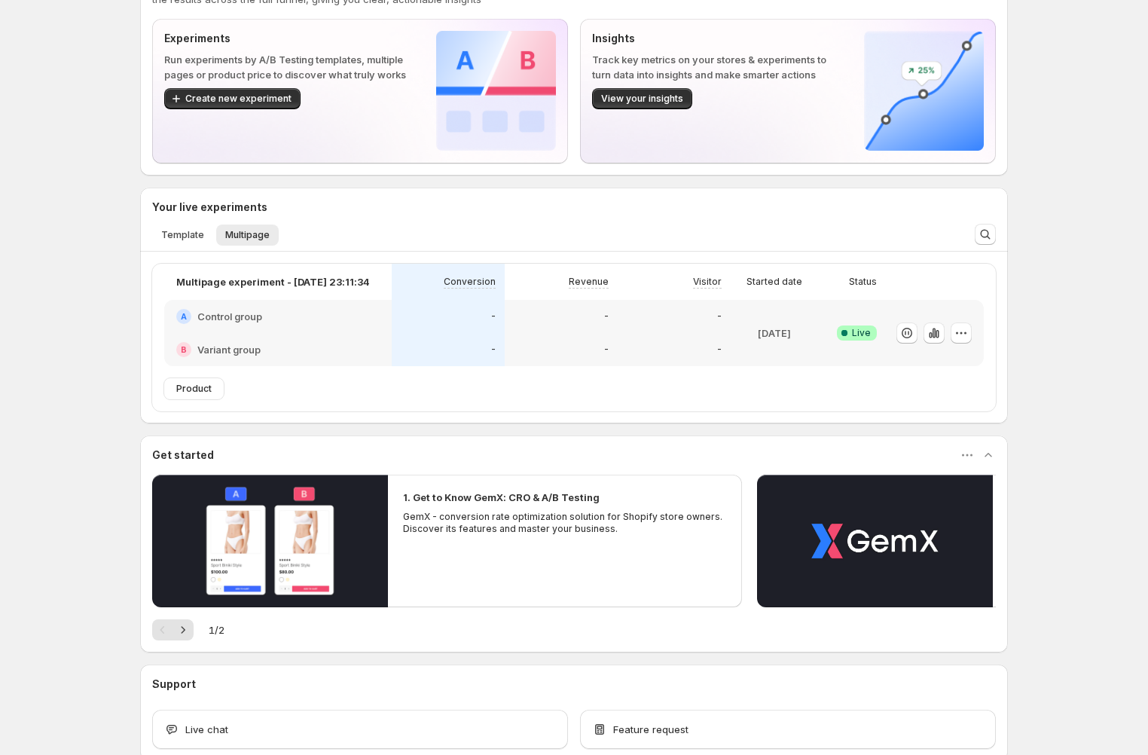
click at [241, 328] on div "A Control group" at bounding box center [278, 316] width 228 height 33
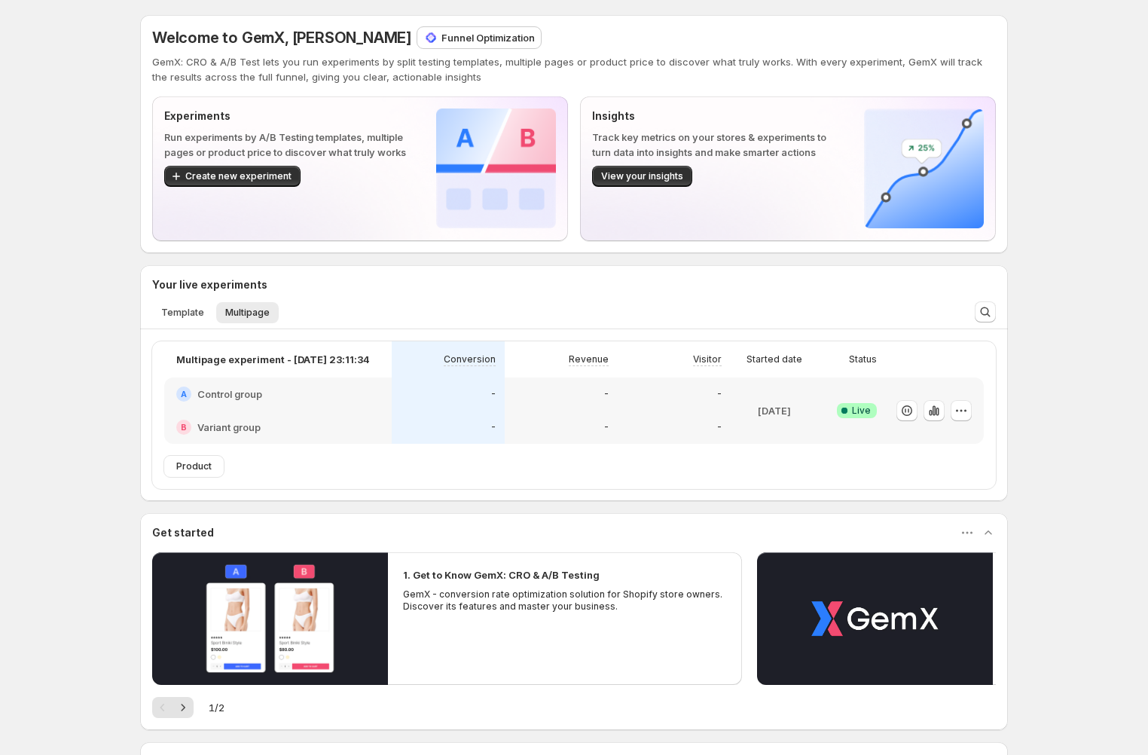
click at [258, 396] on h2 "Control group" at bounding box center [229, 394] width 65 height 15
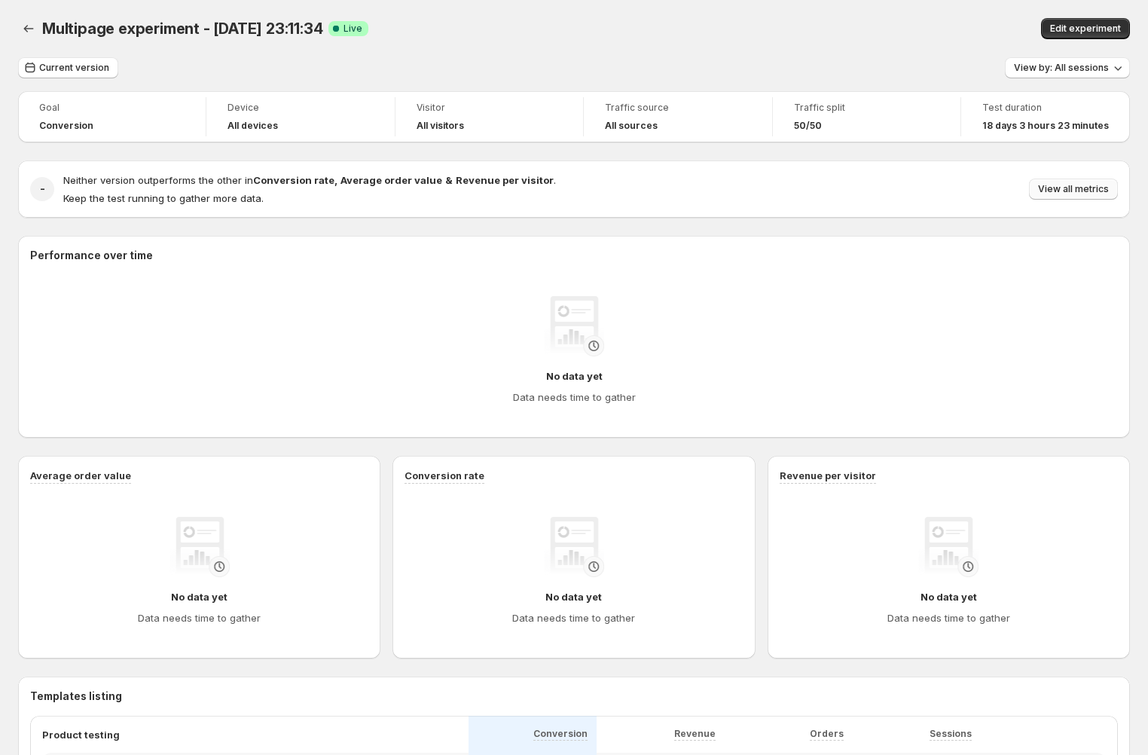
click at [1095, 188] on span "View all metrics" at bounding box center [1073, 189] width 71 height 12
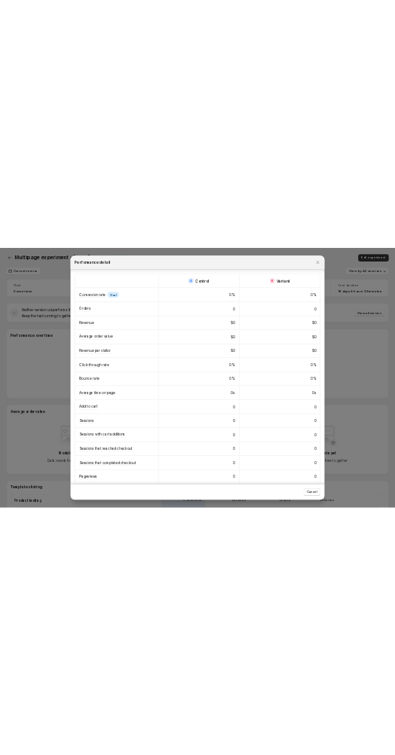
scroll to position [10, 0]
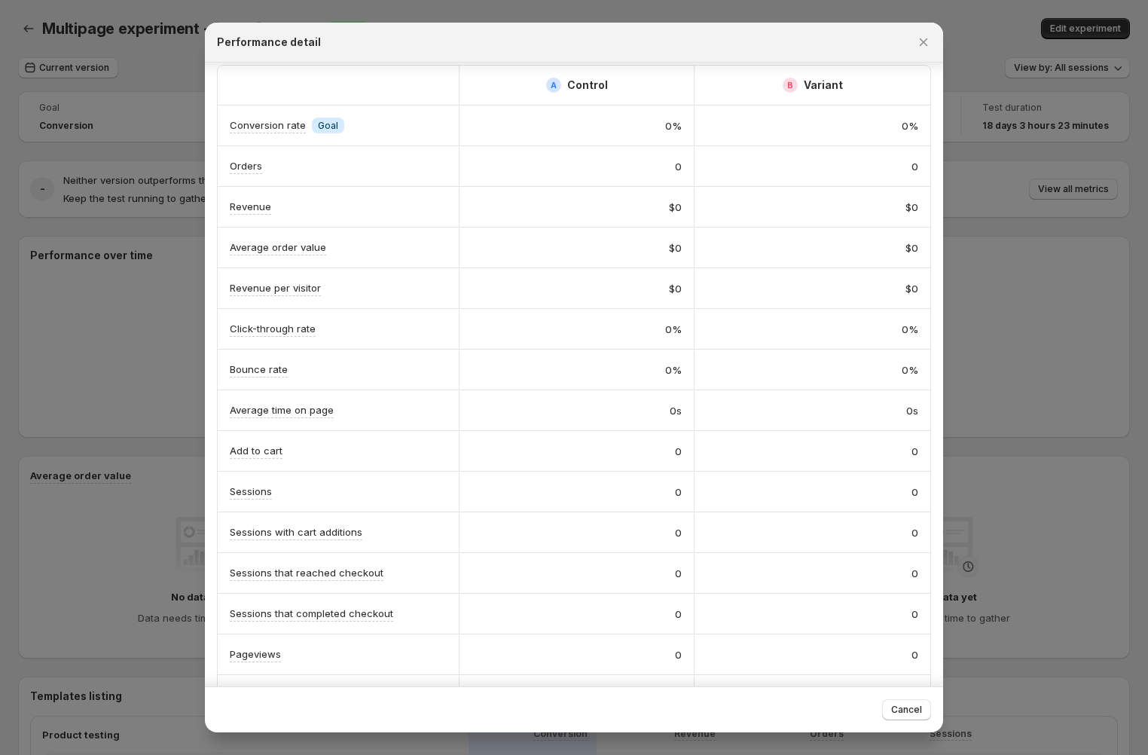
drag, startPoint x: 861, startPoint y: 256, endPoint x: 943, endPoint y: 250, distance: 83.1
click at [943, 250] on div "A Control B Variant Conversion rate Info Goal 0% 0% Orders 0 0 Revenue $0 $0 Av…" at bounding box center [574, 375] width 739 height 624
drag, startPoint x: 903, startPoint y: 212, endPoint x: 919, endPoint y: 206, distance: 16.9
click at [937, 210] on div "A Control B Variant Conversion rate Info Goal 0% 0% Orders 0 0 Revenue $0 $0 Av…" at bounding box center [574, 375] width 739 height 624
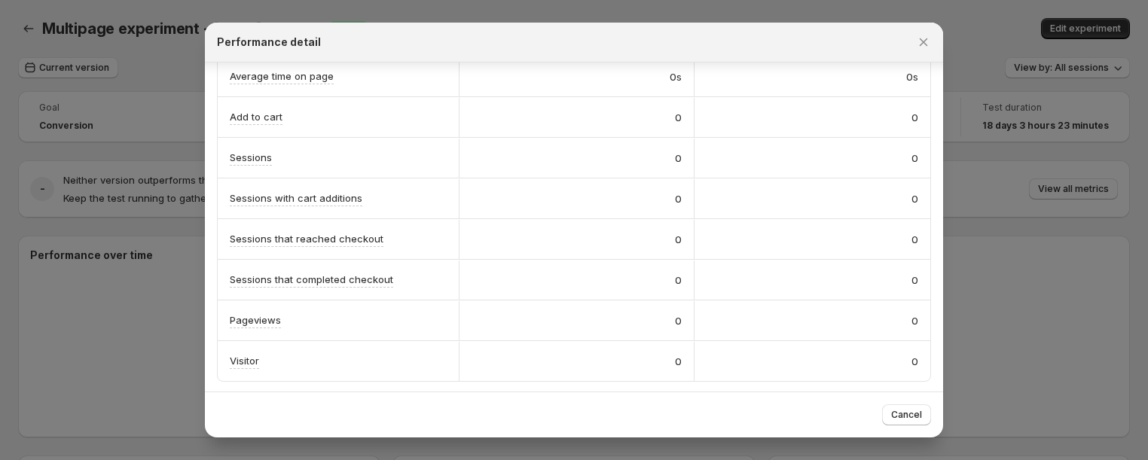
scroll to position [0, 0]
click at [1057, 101] on div at bounding box center [574, 230] width 1148 height 460
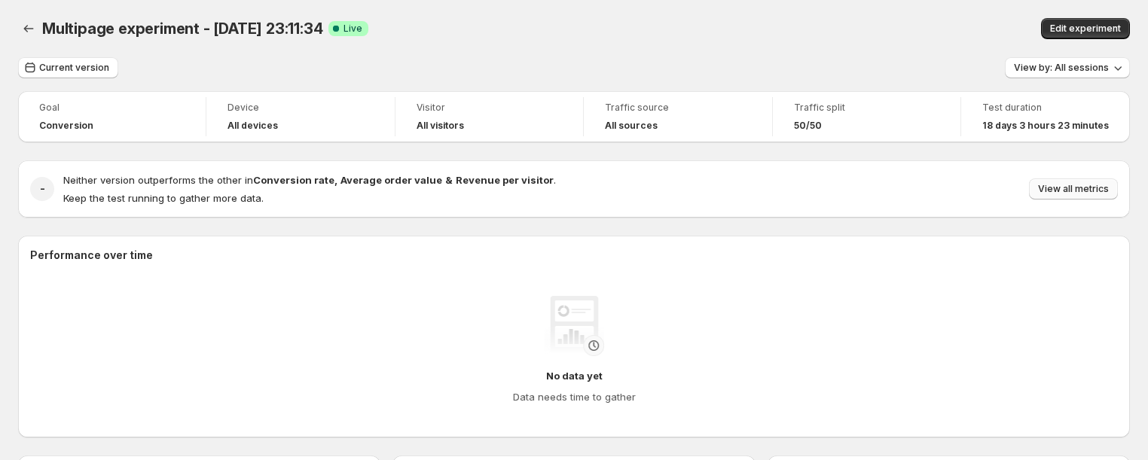
click at [1057, 186] on span "View all metrics" at bounding box center [1073, 189] width 71 height 12
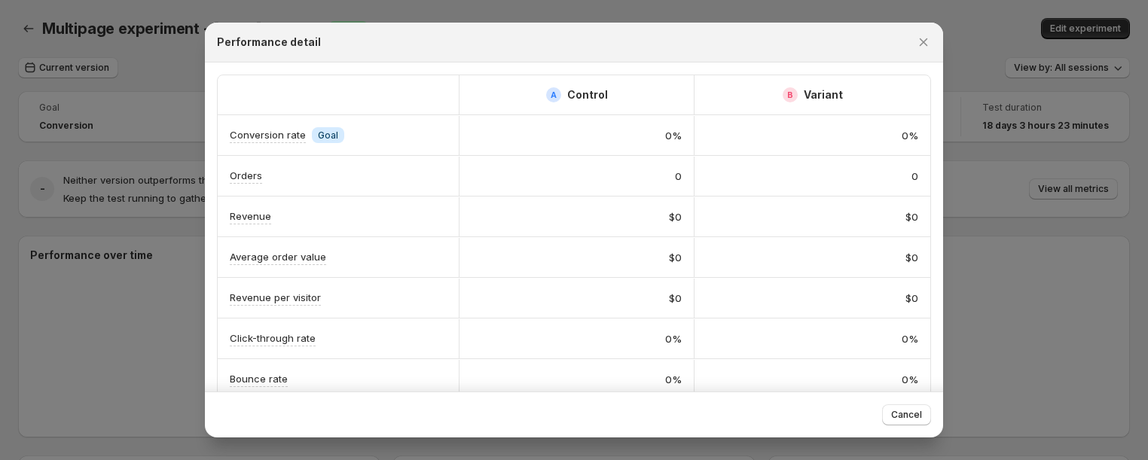
click at [1019, 199] on div at bounding box center [574, 230] width 1148 height 460
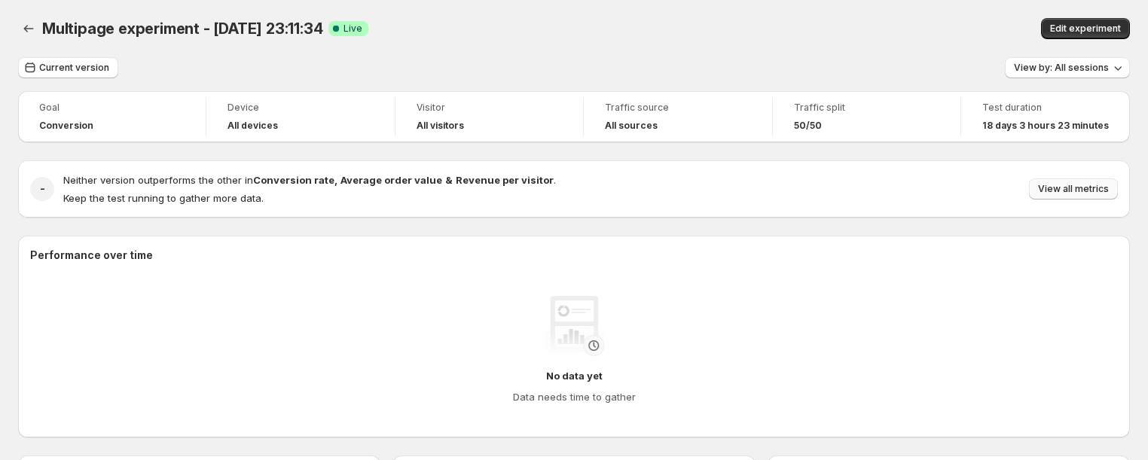
click at [1083, 179] on button "View all metrics" at bounding box center [1073, 189] width 89 height 21
click at [1073, 194] on span "View all metrics" at bounding box center [1073, 189] width 71 height 12
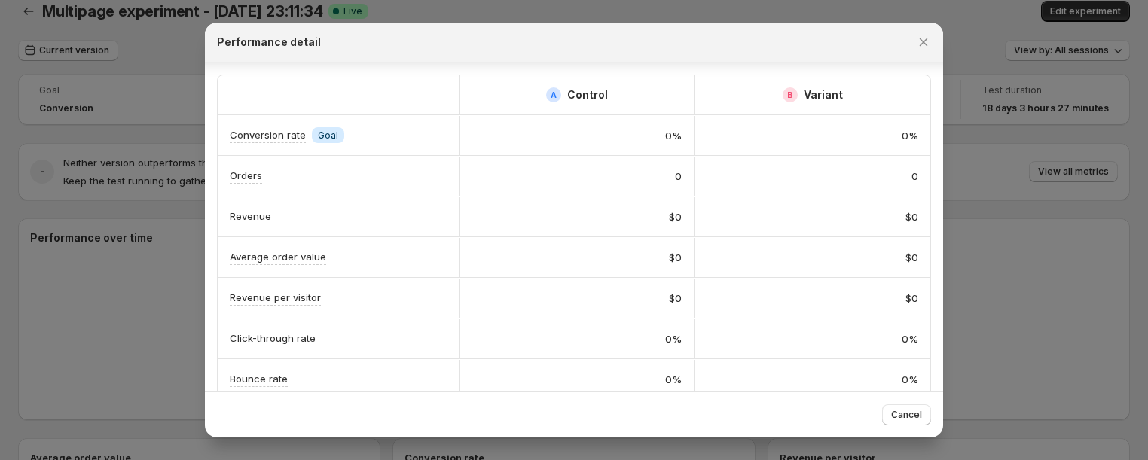
scroll to position [344, 0]
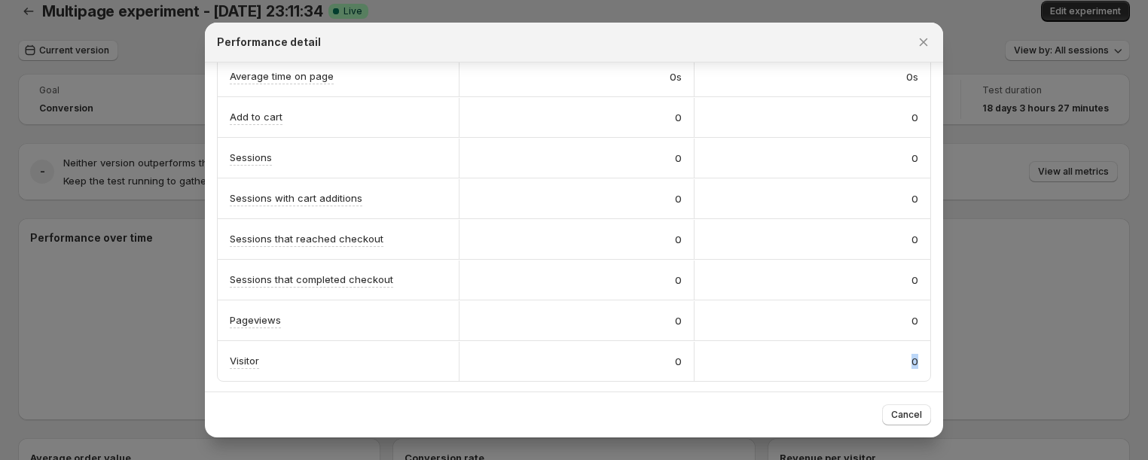
drag, startPoint x: 790, startPoint y: 381, endPoint x: 848, endPoint y: 380, distance: 58.0
click at [848, 380] on div "A Control B Variant Conversion rate Info Goal 0% 0% Orders 0 0 Revenue $0 $0 Av…" at bounding box center [574, 56] width 739 height 675
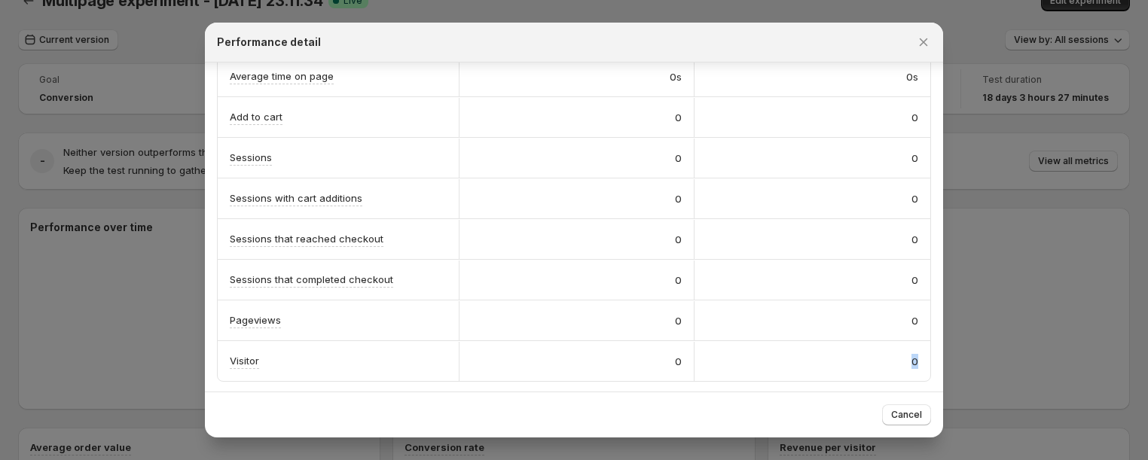
scroll to position [0, 0]
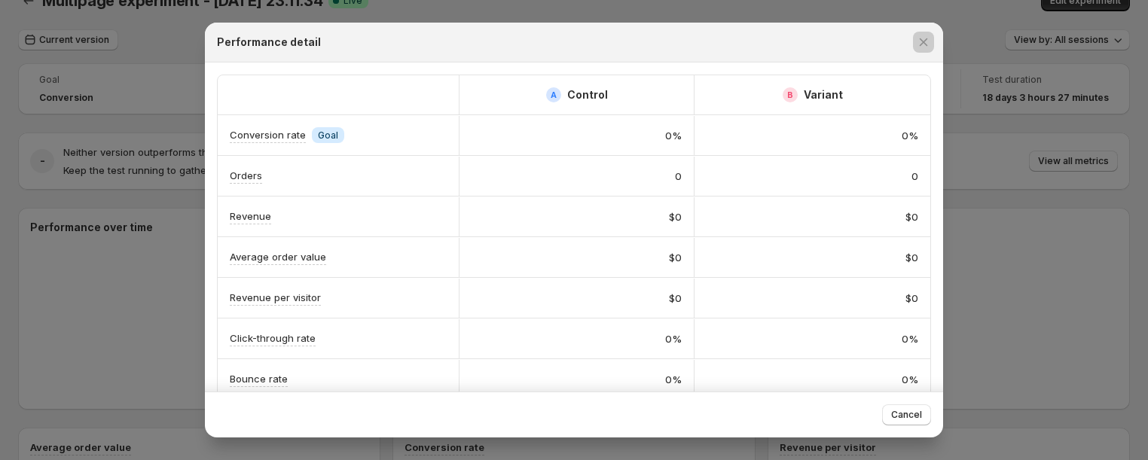
click at [1060, 224] on div at bounding box center [574, 230] width 1148 height 460
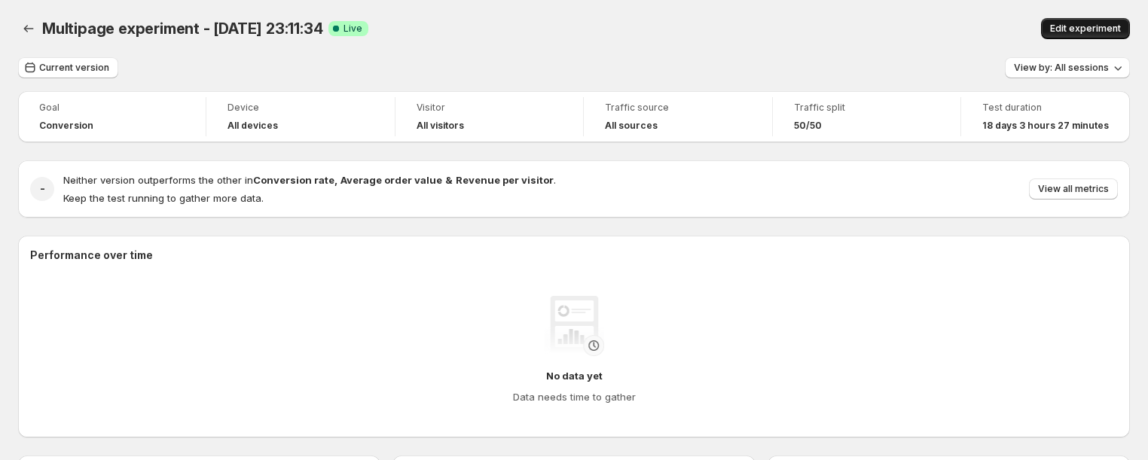
click at [1078, 29] on span "Edit experiment" at bounding box center [1085, 29] width 71 height 12
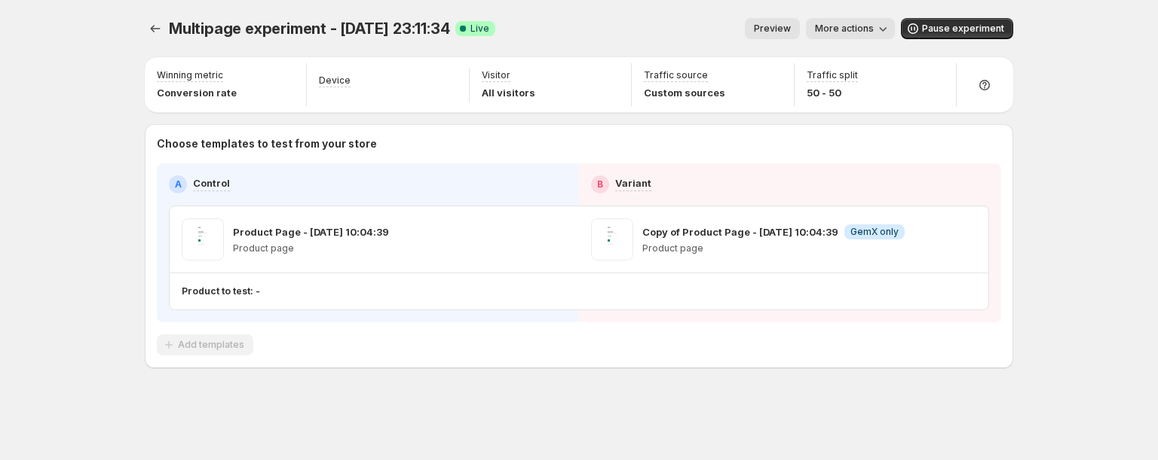
click at [1054, 59] on div "Multipage experiment - Sep 18, 23:11:34. This page is ready Multipage experimen…" at bounding box center [579, 230] width 1158 height 460
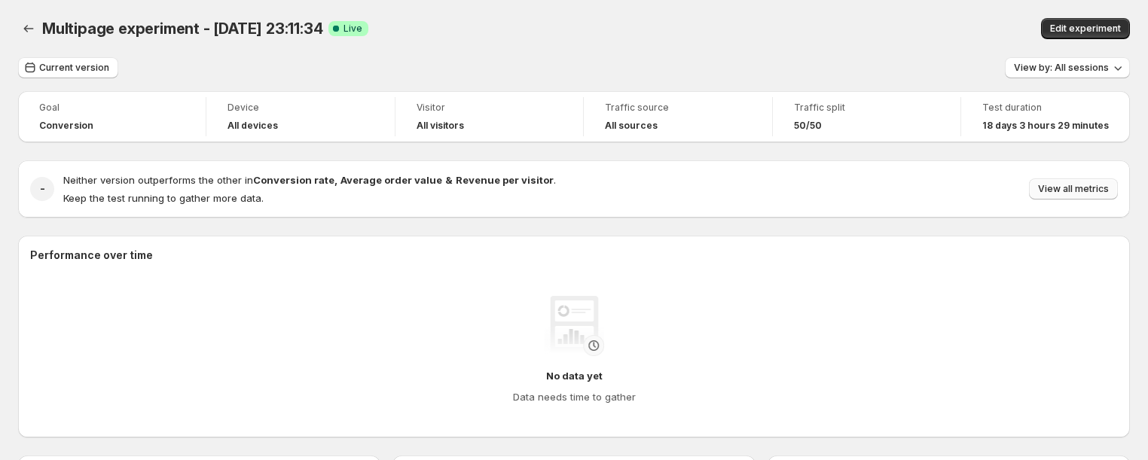
click at [1077, 188] on span "View all metrics" at bounding box center [1073, 189] width 71 height 12
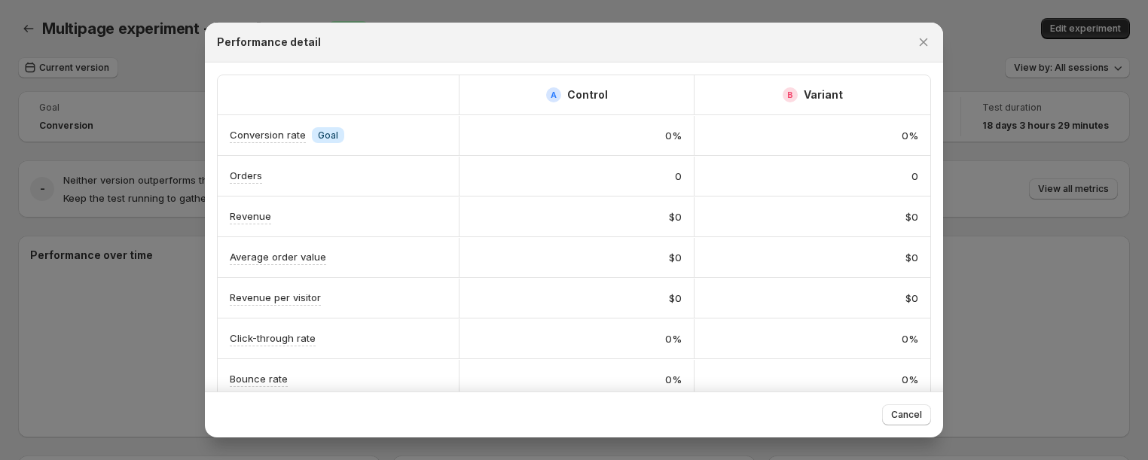
scroll to position [0, 8]
drag, startPoint x: 884, startPoint y: 142, endPoint x: 649, endPoint y: 128, distance: 235.5
click at [649, 128] on div "Conversion rate Info Goal 0% 0%" at bounding box center [574, 135] width 713 height 40
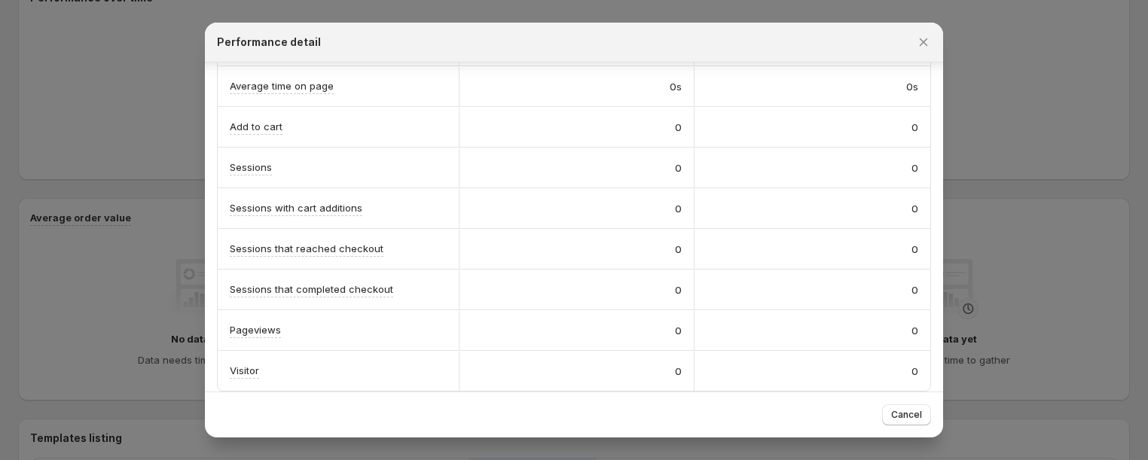
scroll to position [469, 0]
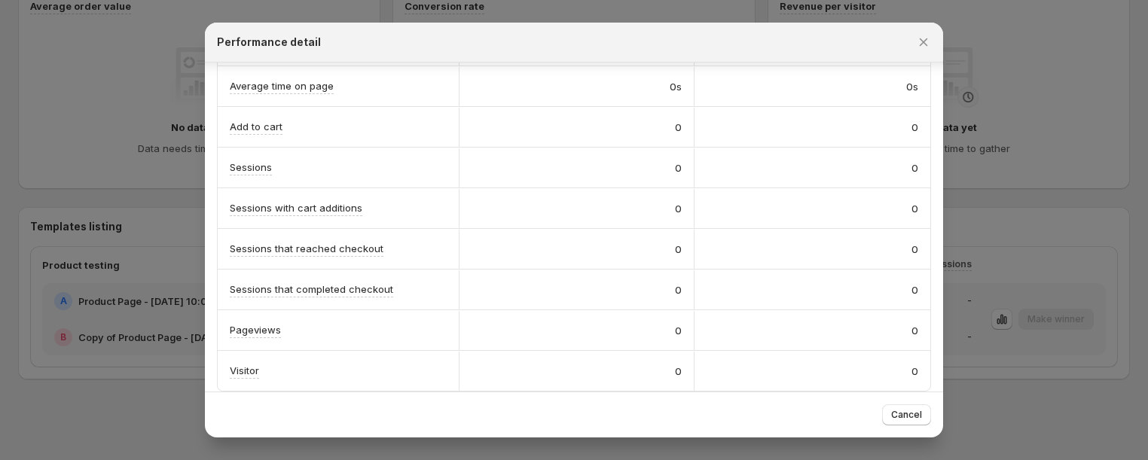
click at [1078, 210] on div at bounding box center [574, 230] width 1148 height 460
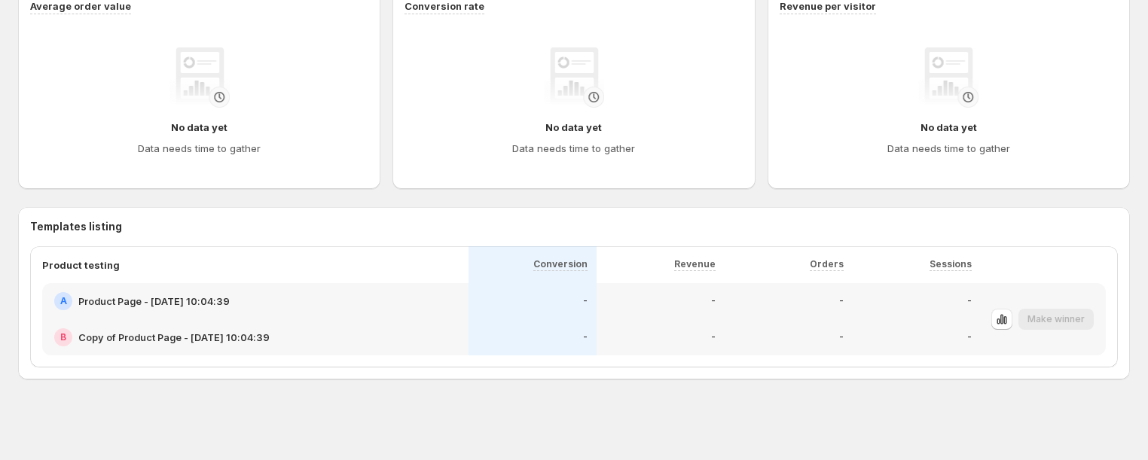
scroll to position [0, 0]
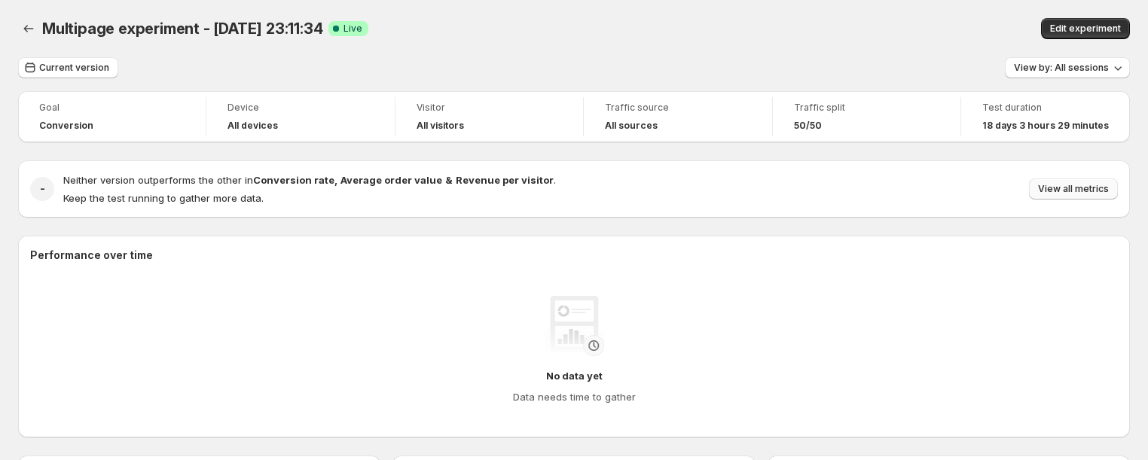
click at [1070, 185] on span "View all metrics" at bounding box center [1073, 189] width 71 height 12
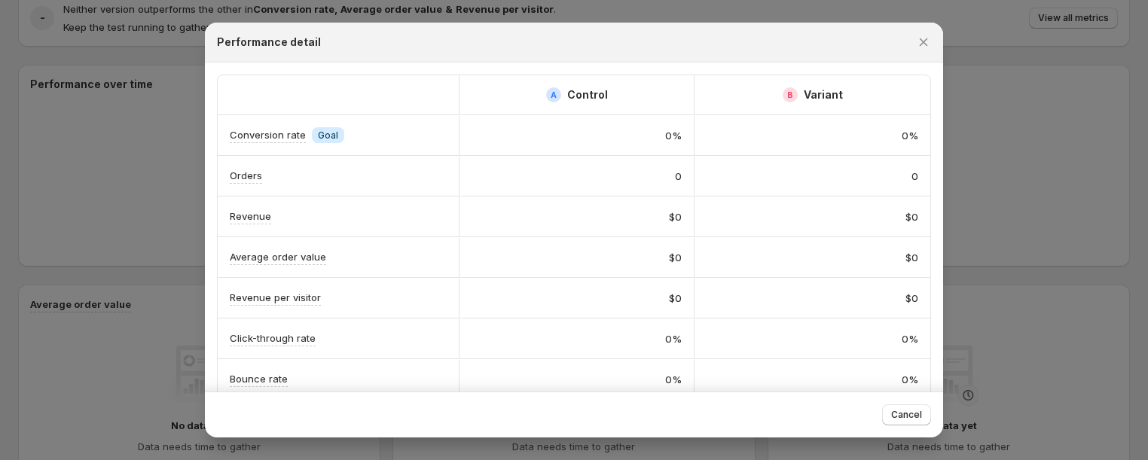
click at [904, 229] on div "$0" at bounding box center [813, 216] width 236 height 39
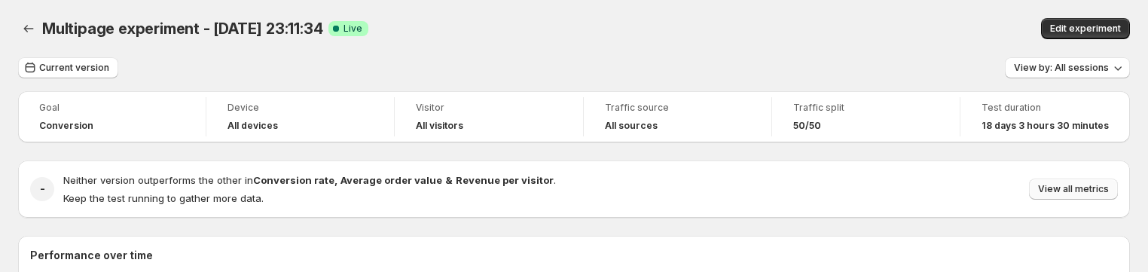
click at [1072, 183] on button "View all metrics" at bounding box center [1073, 189] width 89 height 21
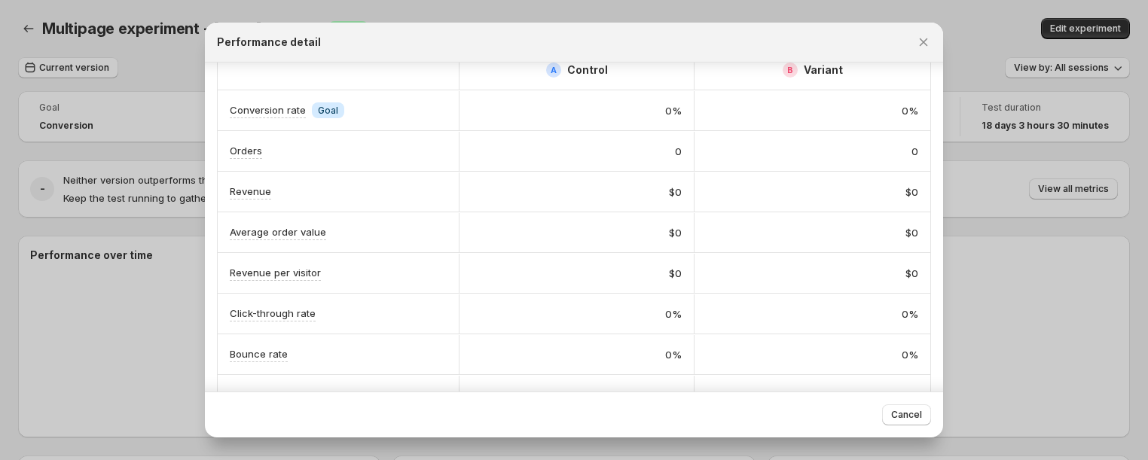
scroll to position [334, 0]
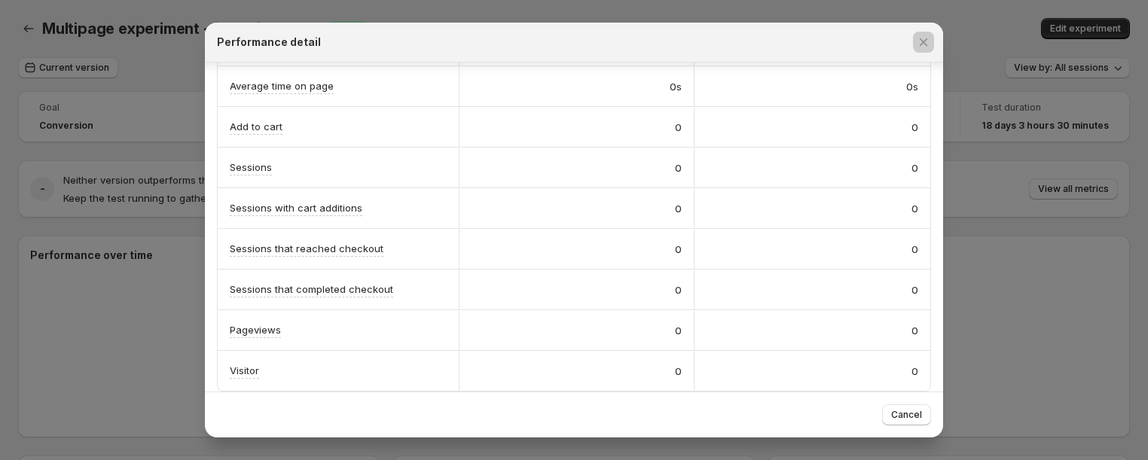
click at [1011, 229] on div at bounding box center [574, 230] width 1148 height 460
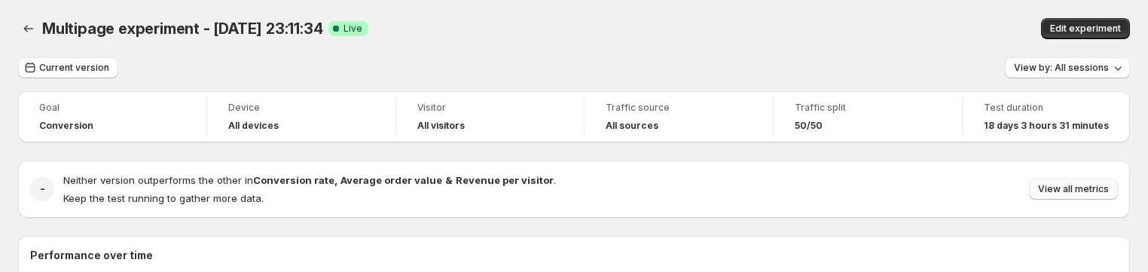
click at [1082, 186] on span "View all metrics" at bounding box center [1073, 189] width 71 height 12
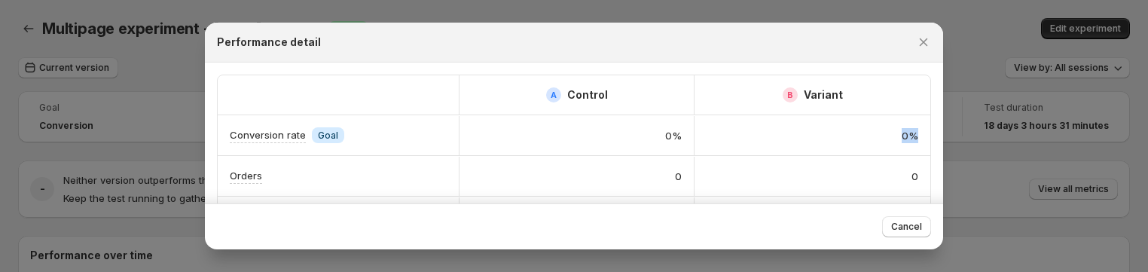
scroll to position [0, 8]
drag, startPoint x: 916, startPoint y: 136, endPoint x: 256, endPoint y: 128, distance: 659.4
click at [256, 128] on div "Conversion rate Info Goal 0% 0%" at bounding box center [574, 135] width 713 height 40
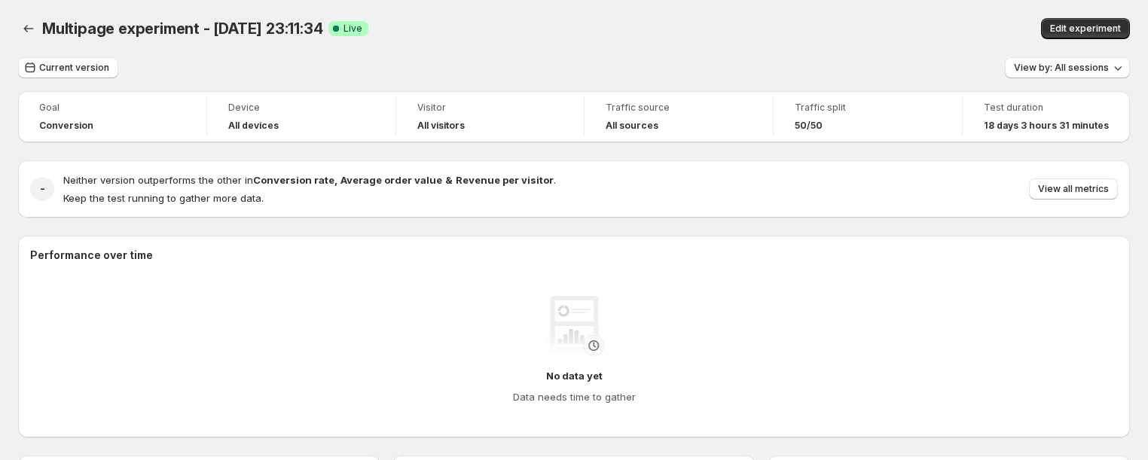
click at [1072, 200] on div "Neither version outperforms the other in Conversion rate , Average order value …" at bounding box center [590, 189] width 1055 height 33
click at [1070, 194] on span "View all metrics" at bounding box center [1073, 189] width 71 height 12
